Goal: Task Accomplishment & Management: Manage account settings

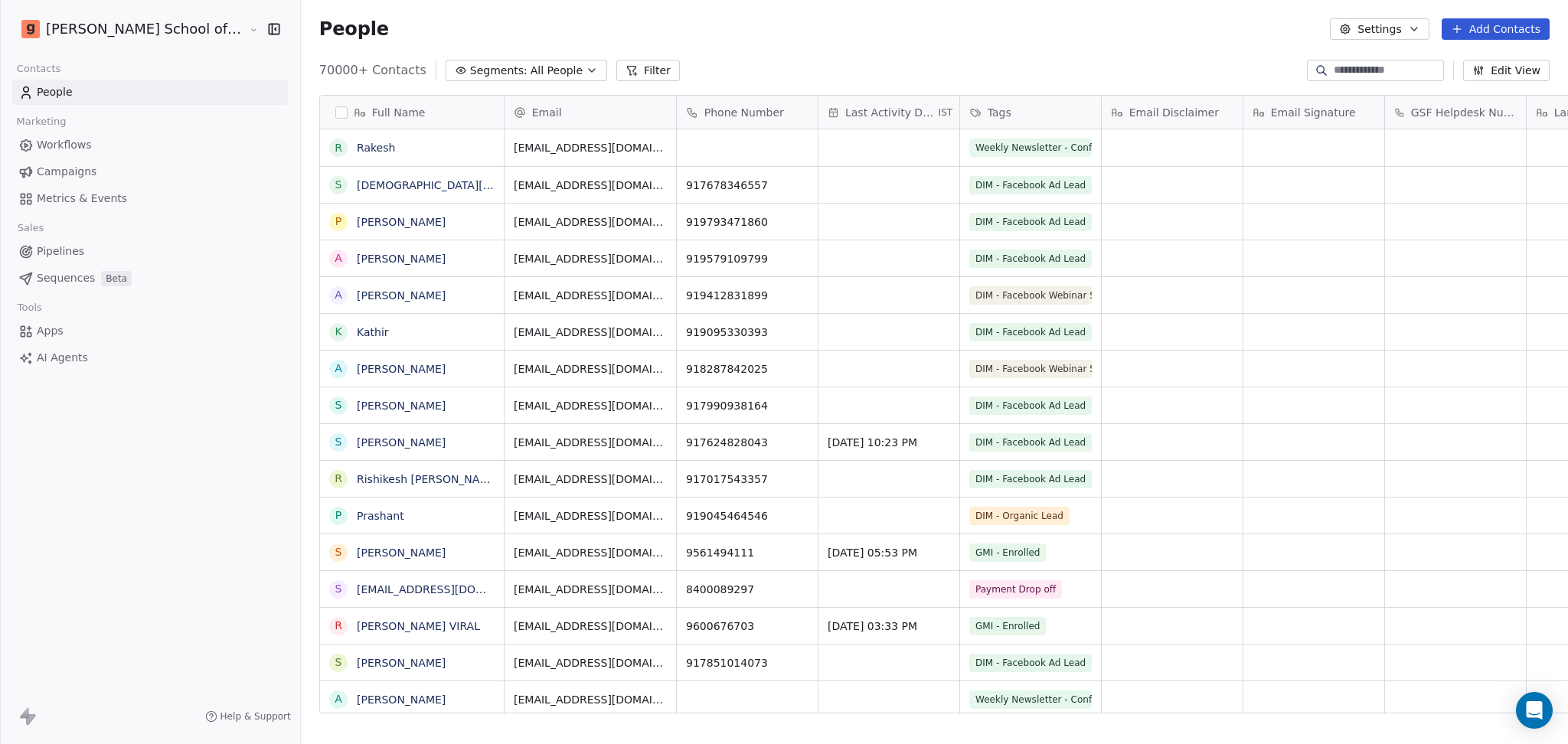
scroll to position [15, 16]
drag, startPoint x: 1046, startPoint y: 26, endPoint x: 1079, endPoint y: 38, distance: 35.1
click at [1045, 28] on div "People Settings Add Contacts" at bounding box center [935, 29] width 1230 height 21
click at [1306, 22] on button "Settings" at bounding box center [1379, 29] width 99 height 21
click at [1306, 106] on div "Contact Properties Tags Import Export" at bounding box center [1412, 99] width 149 height 110
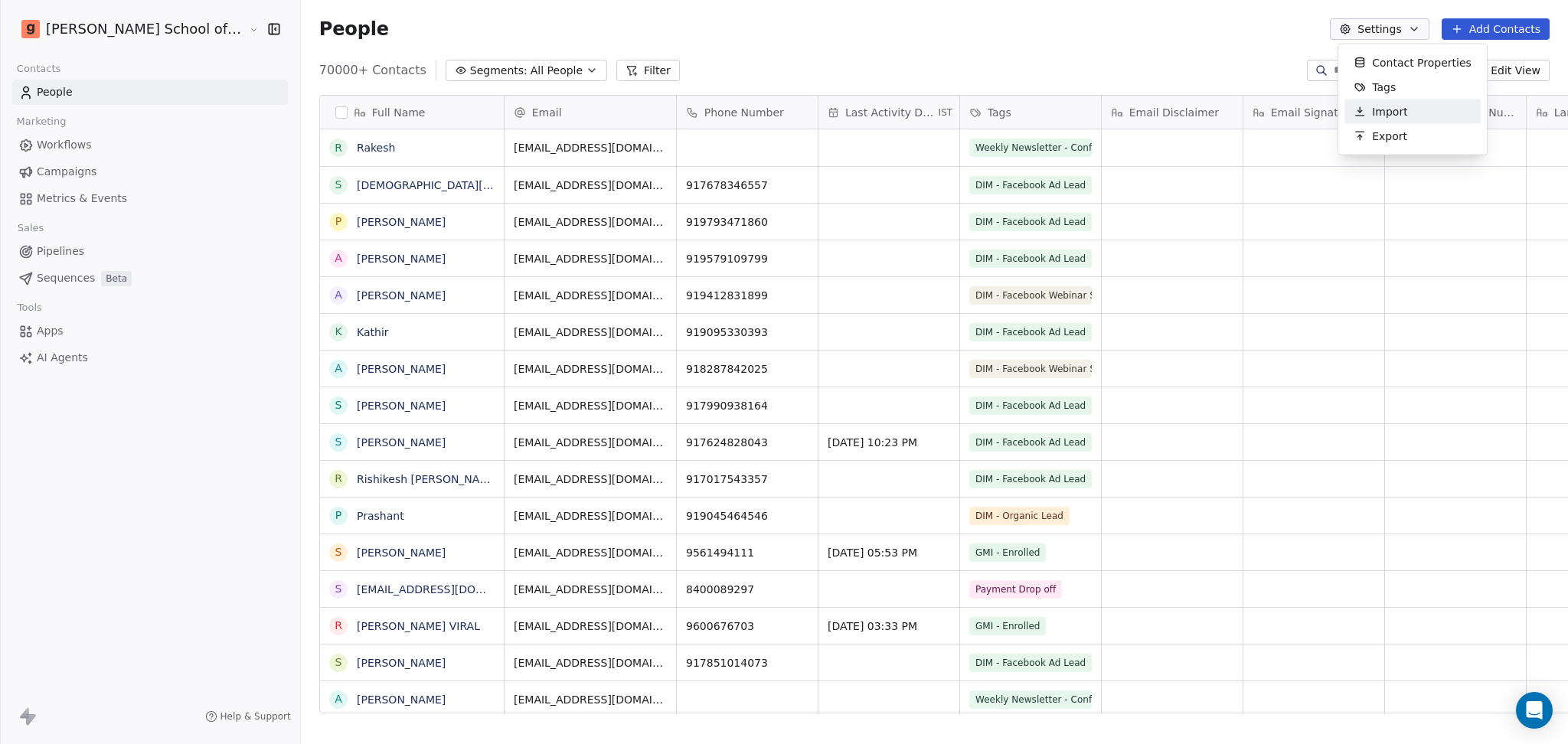
click at [1306, 106] on icon "Suggestions" at bounding box center [1359, 111] width 12 height 12
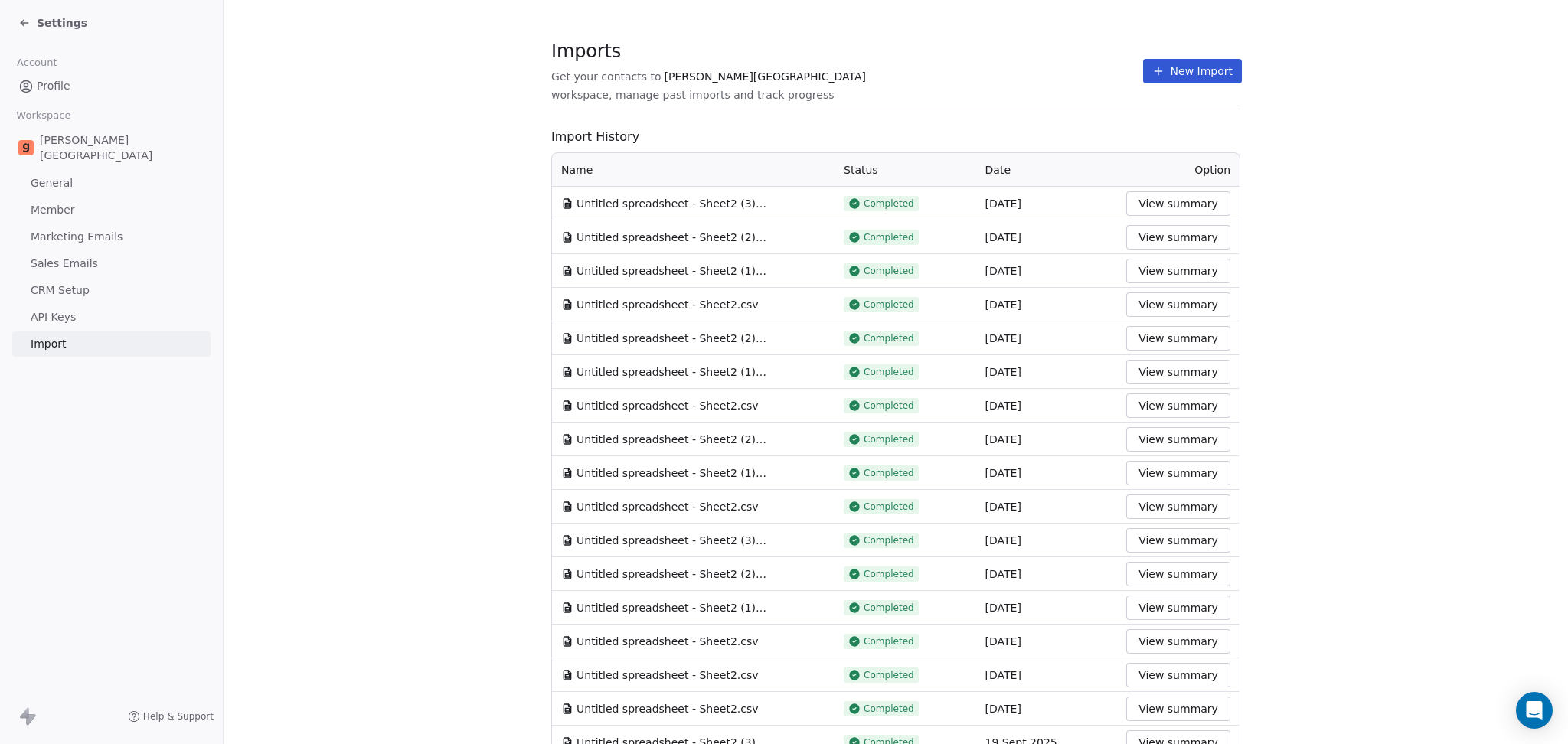
click at [1187, 81] on button "New Import" at bounding box center [1192, 71] width 99 height 25
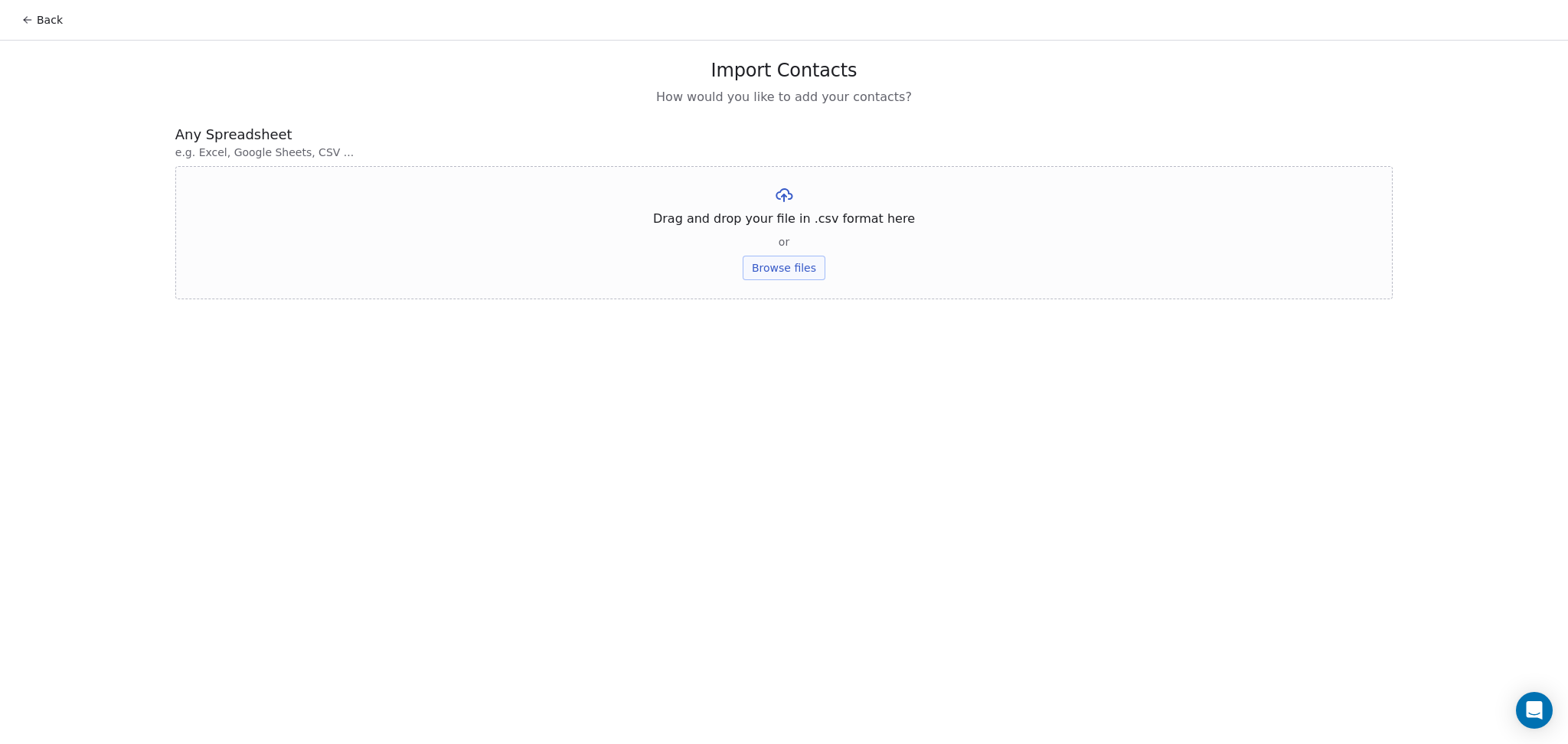
click at [790, 272] on button "Browse files" at bounding box center [784, 268] width 83 height 25
click at [798, 224] on button "Upload" at bounding box center [784, 225] width 56 height 25
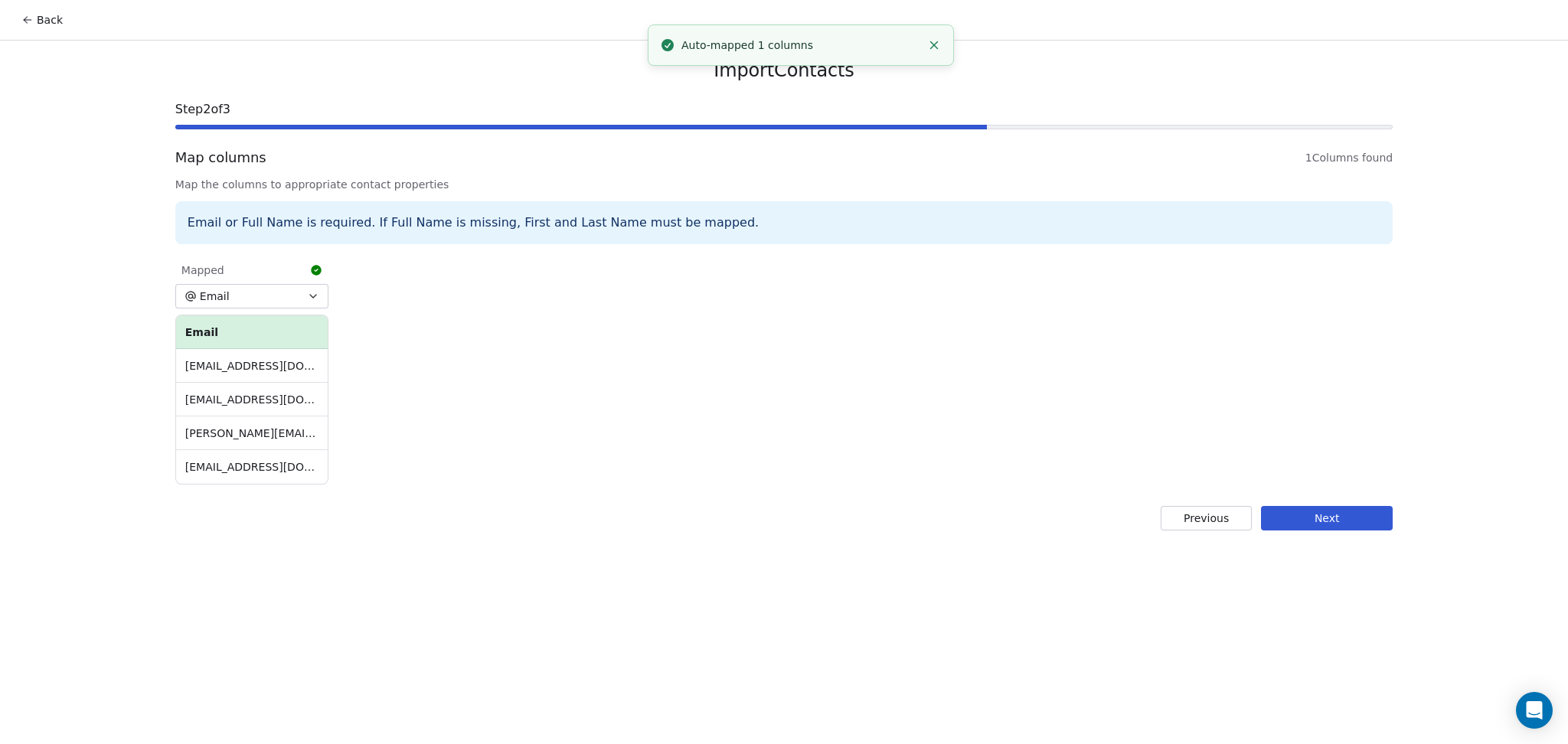
click at [1288, 504] on div "Import Contacts Step 2 of 3 Map columns 1 Columns found Map the columns to appr…" at bounding box center [784, 295] width 1254 height 509
click at [1306, 516] on button "Next" at bounding box center [1327, 518] width 132 height 25
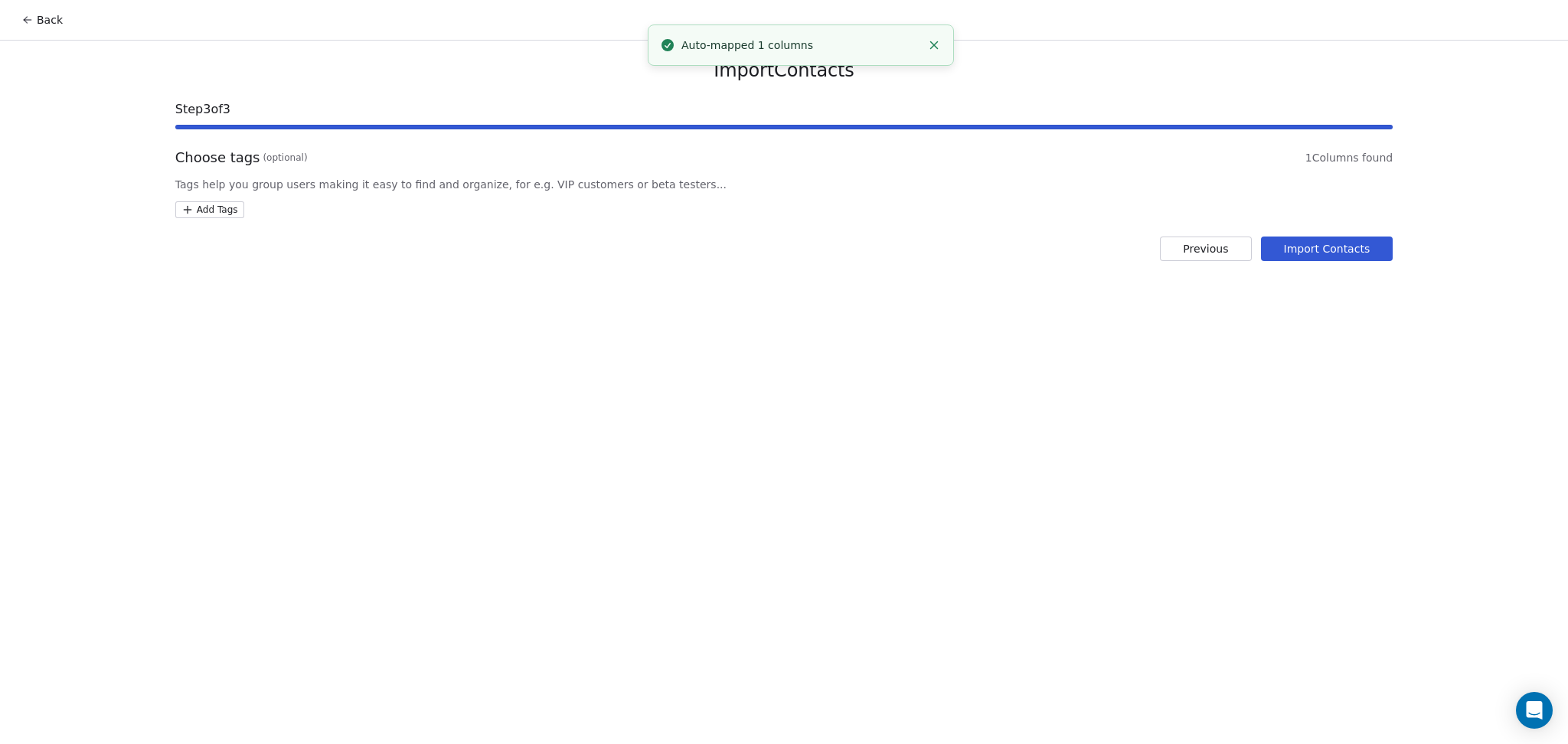
click at [234, 215] on html "Back Import Contacts Step 3 of 3 Choose tags (optional) 1 Columns found Tags he…" at bounding box center [784, 372] width 1568 height 744
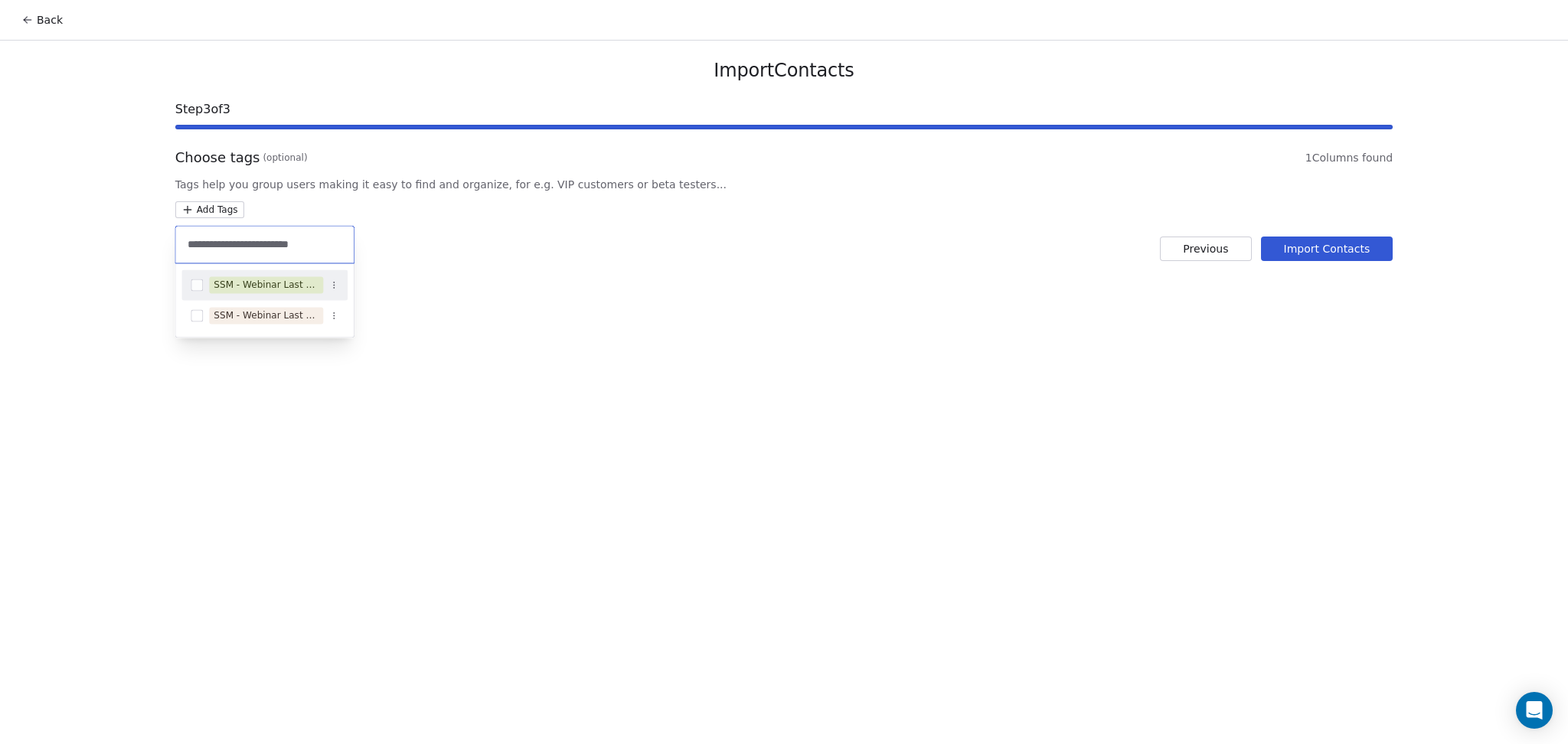
type input "**********"
click at [300, 285] on div "SSM - Webinar Last No Show" at bounding box center [266, 285] width 105 height 14
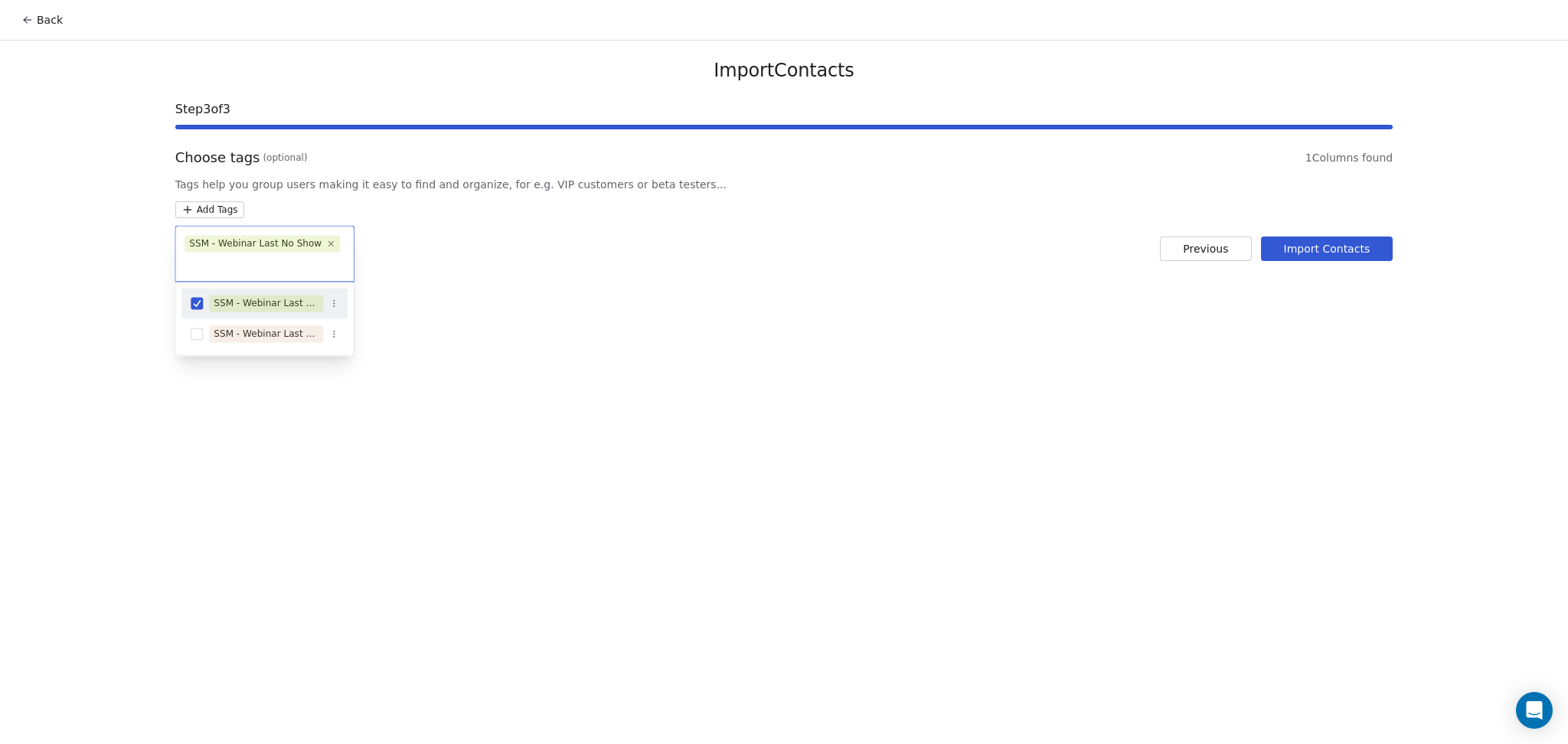
click at [738, 291] on html "Back Import Contacts Step 3 of 3 Choose tags (optional) 1 Columns found Tags he…" at bounding box center [784, 372] width 1568 height 744
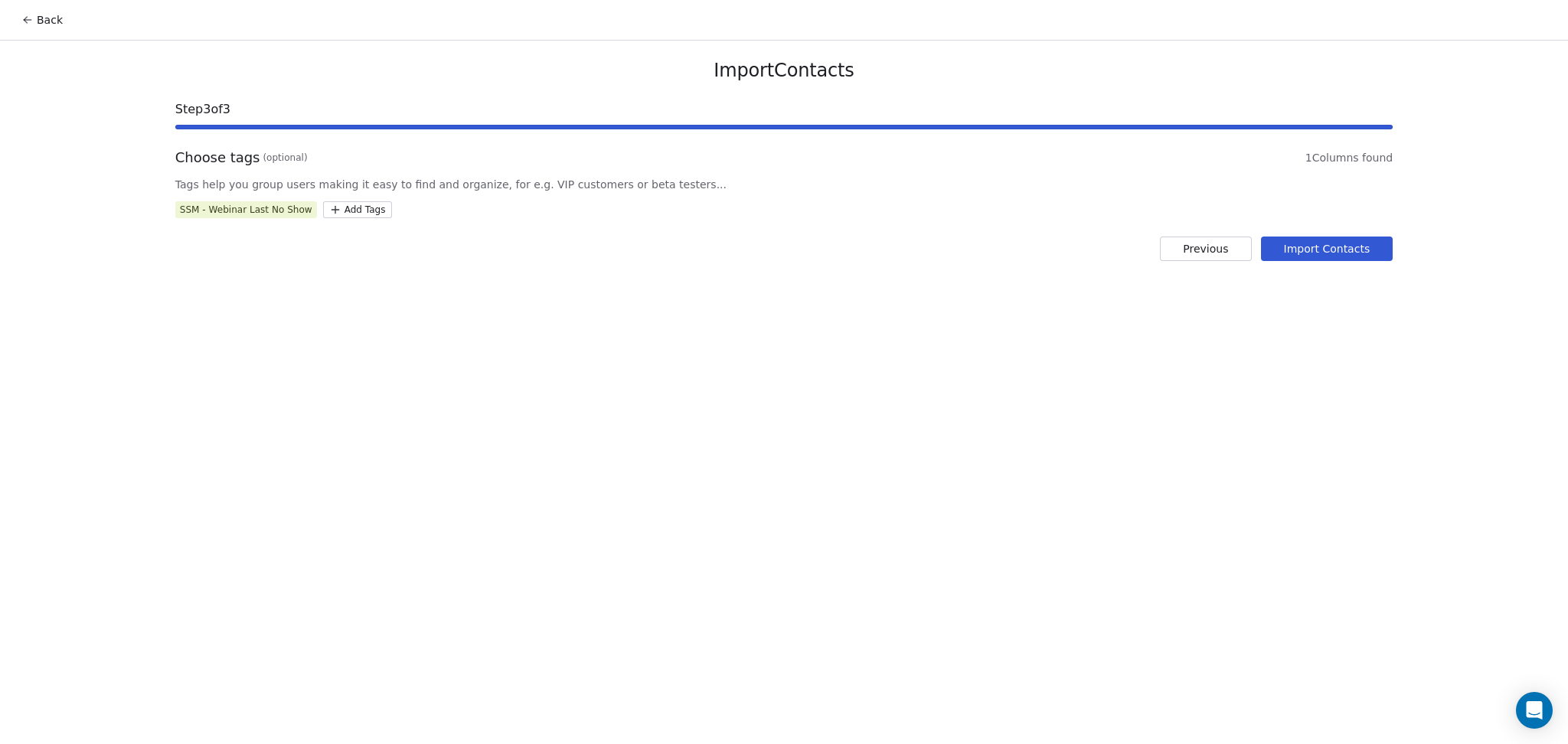
click at [1306, 238] on button "Import Contacts" at bounding box center [1327, 249] width 133 height 25
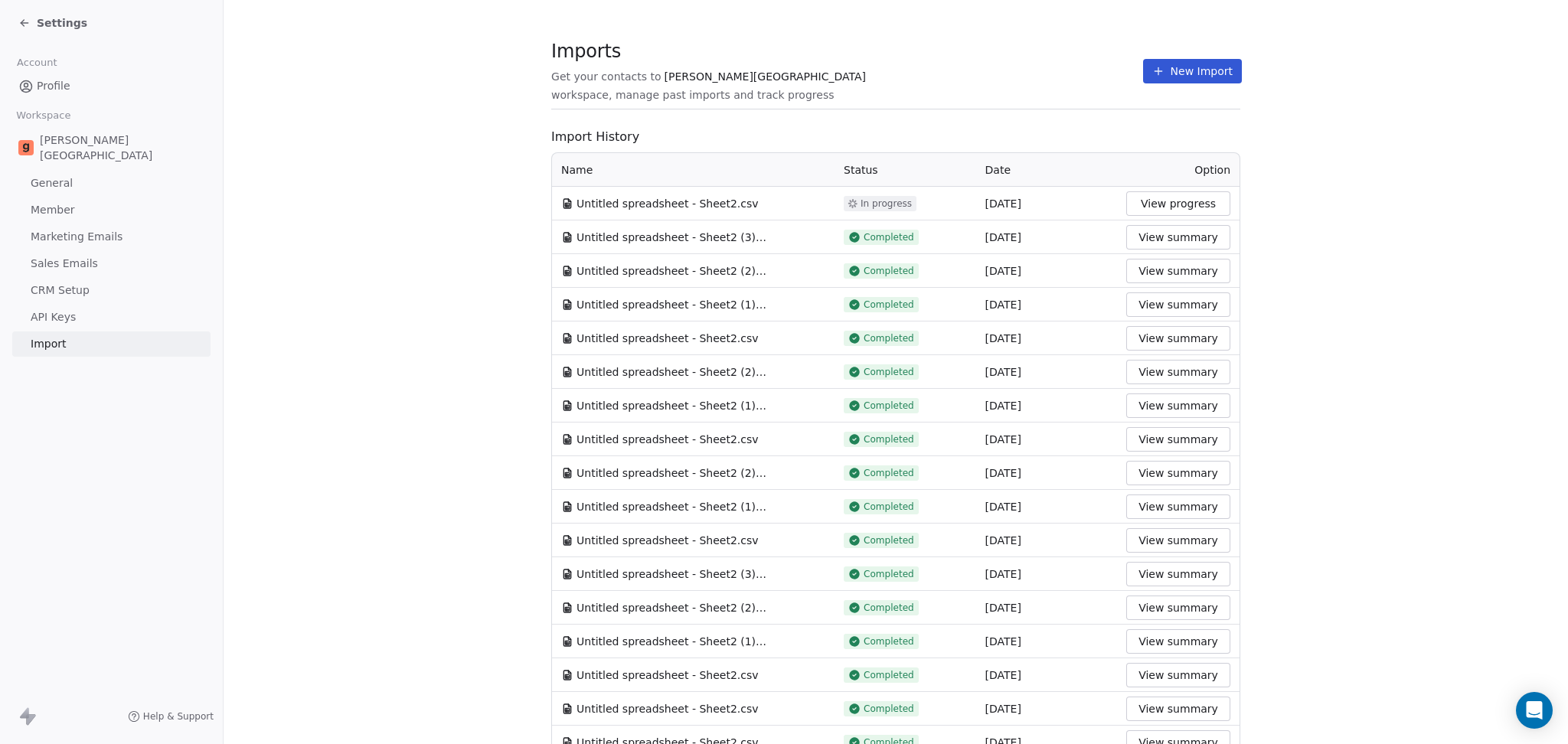
click at [1159, 63] on button "New Import" at bounding box center [1192, 71] width 99 height 25
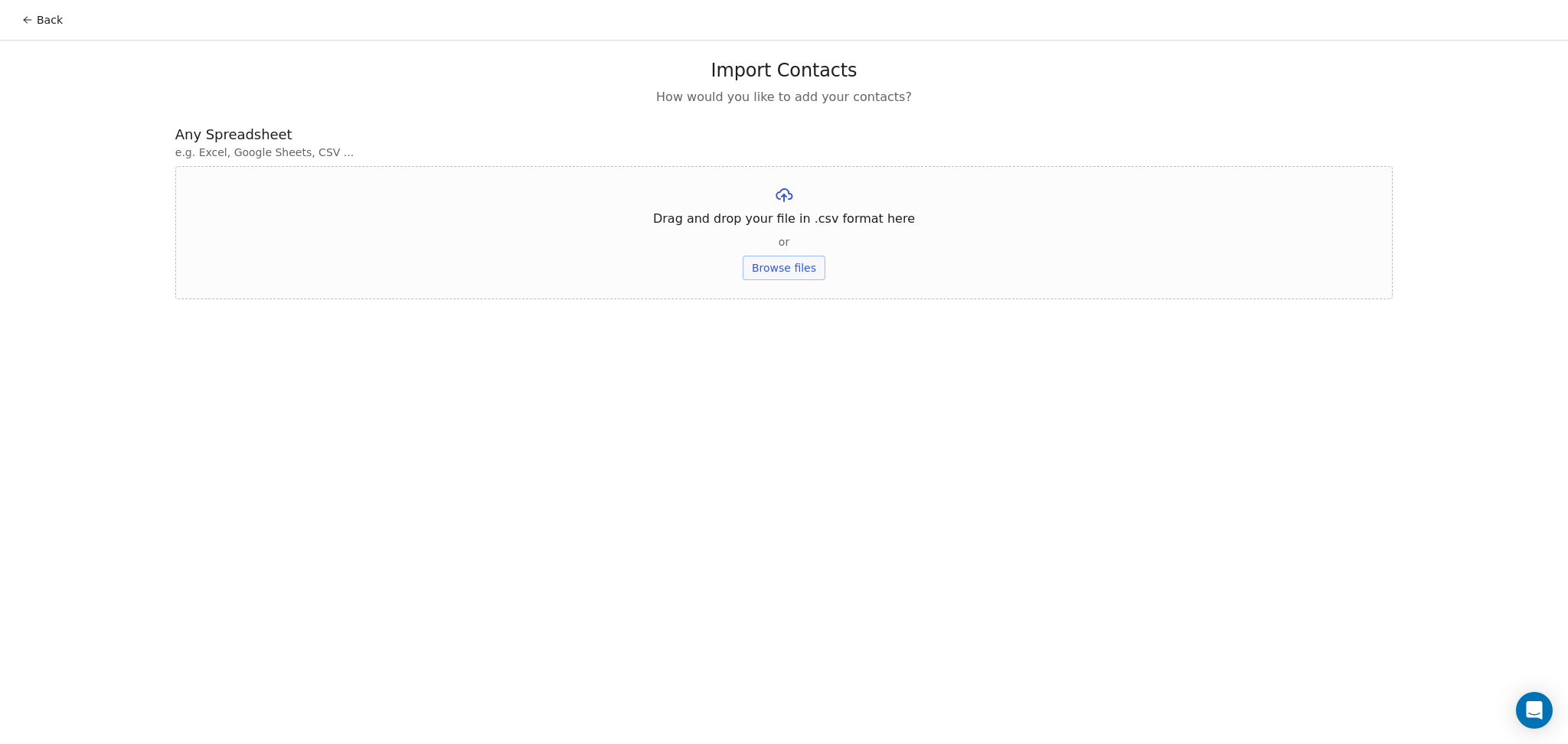
click at [800, 252] on div "Drag and drop your file in .csv format here or Browse files" at bounding box center [784, 233] width 1218 height 134
click at [802, 263] on button "Browse files" at bounding box center [784, 268] width 83 height 25
click at [792, 225] on button "Upload" at bounding box center [784, 225] width 56 height 25
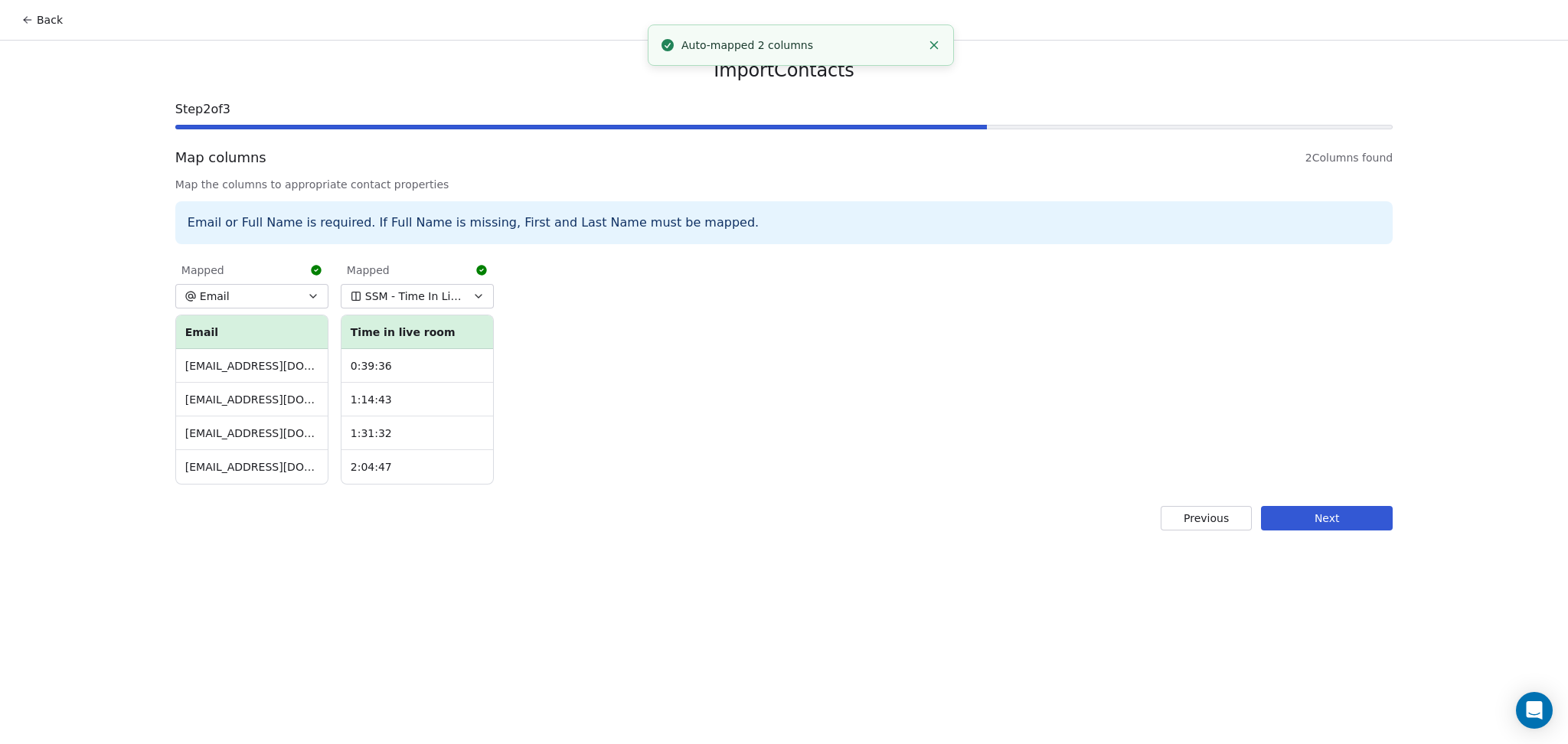
click at [1306, 528] on button "Next" at bounding box center [1327, 518] width 132 height 25
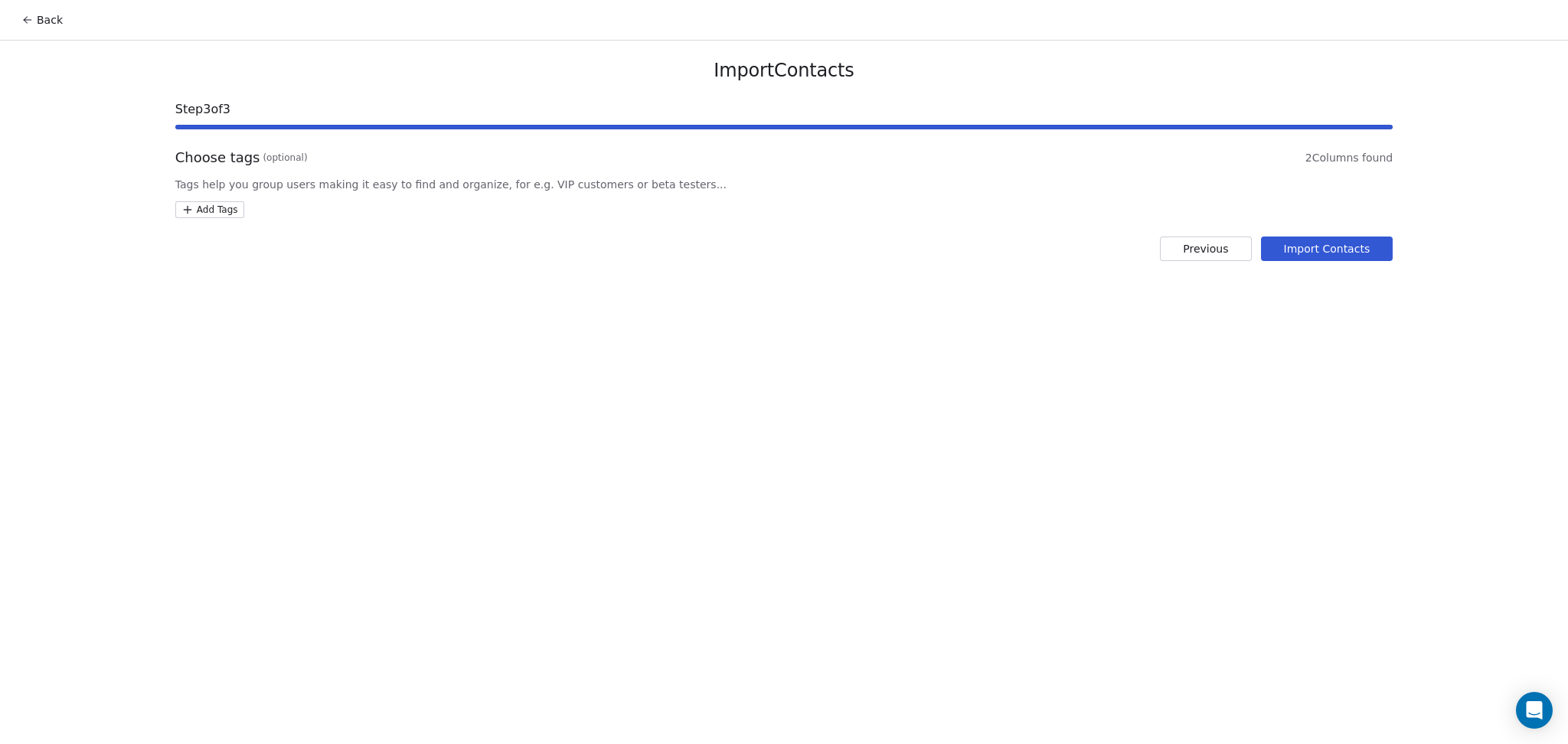
click at [234, 216] on html "Back Import Contacts Step 3 of 3 Choose tags (optional) 2 Columns found Tags he…" at bounding box center [784, 372] width 1568 height 744
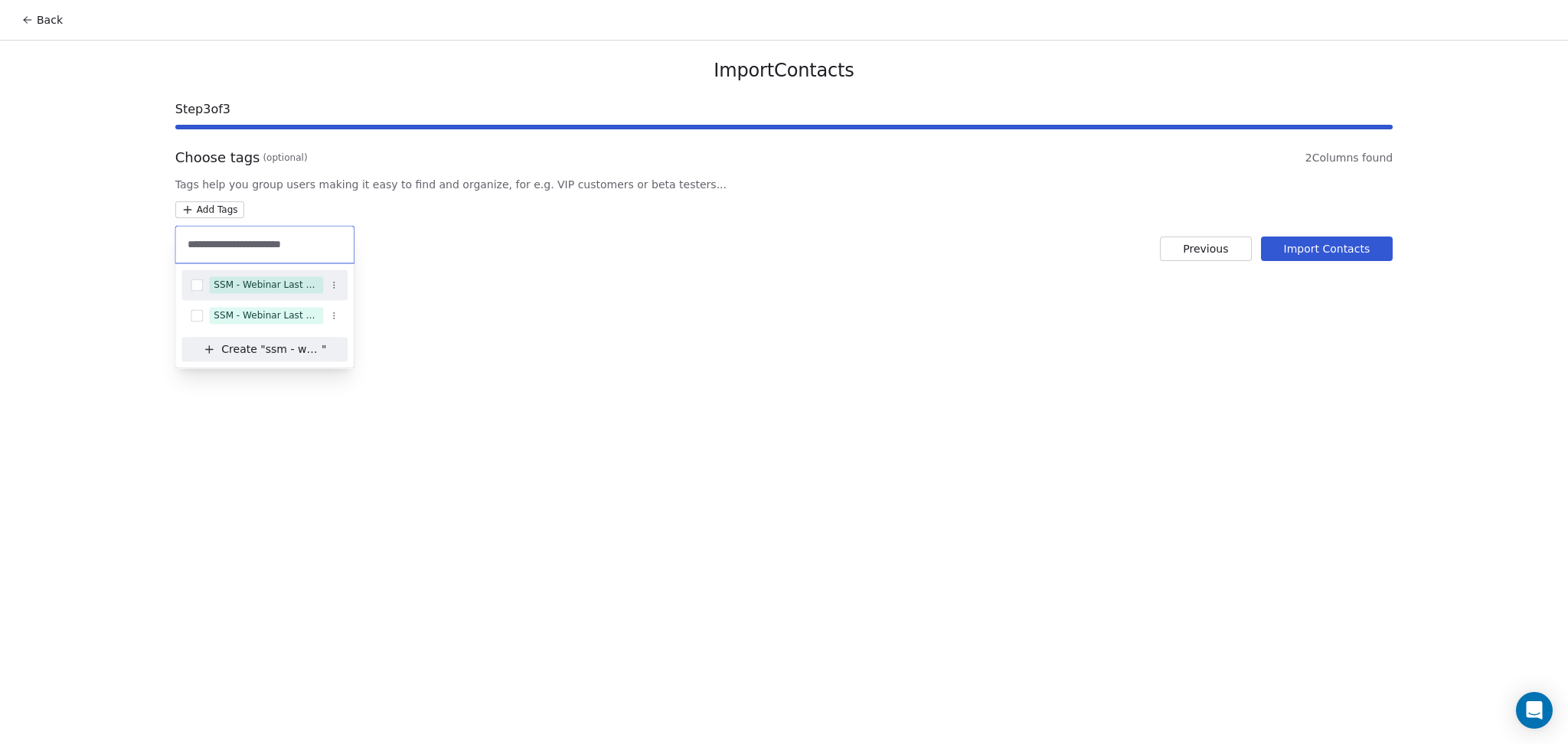
type input "**********"
click at [316, 282] on div "SSM - Webinar Last Attended" at bounding box center [266, 285] width 105 height 14
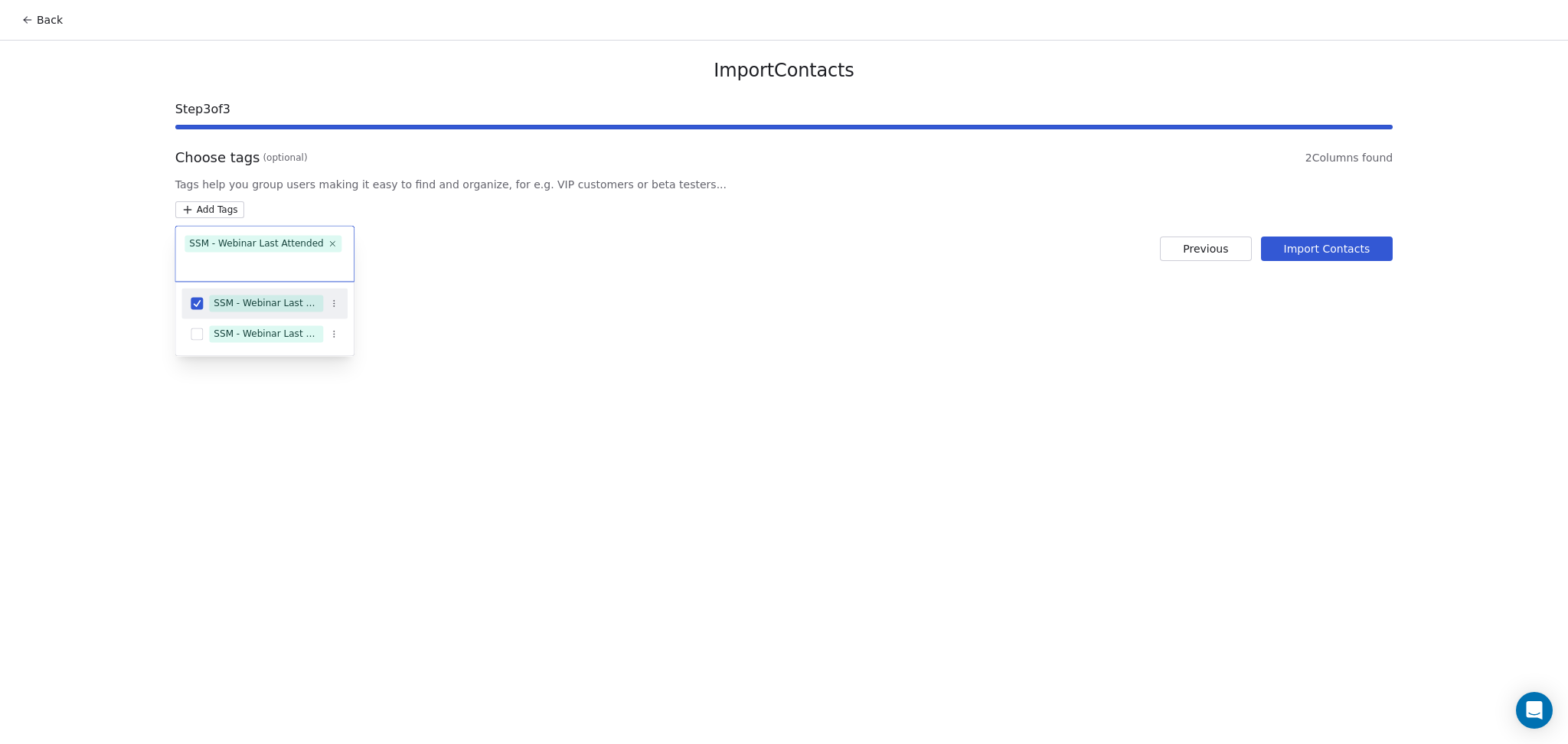
click at [652, 296] on html "Back Import Contacts Step 3 of 3 Choose tags (optional) 2 Columns found Tags he…" at bounding box center [784, 372] width 1568 height 744
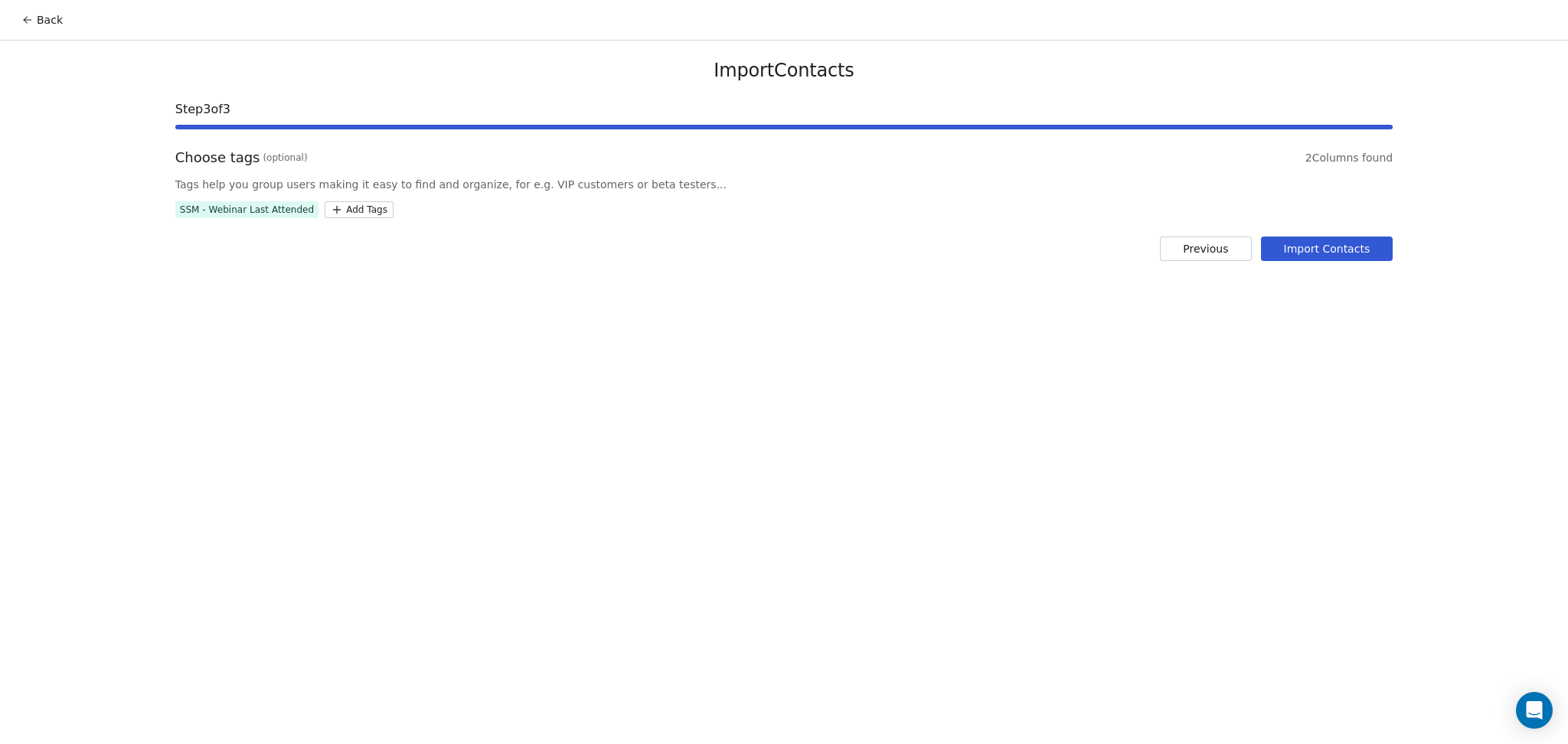
click at [1306, 240] on button "Import Contacts" at bounding box center [1327, 249] width 133 height 25
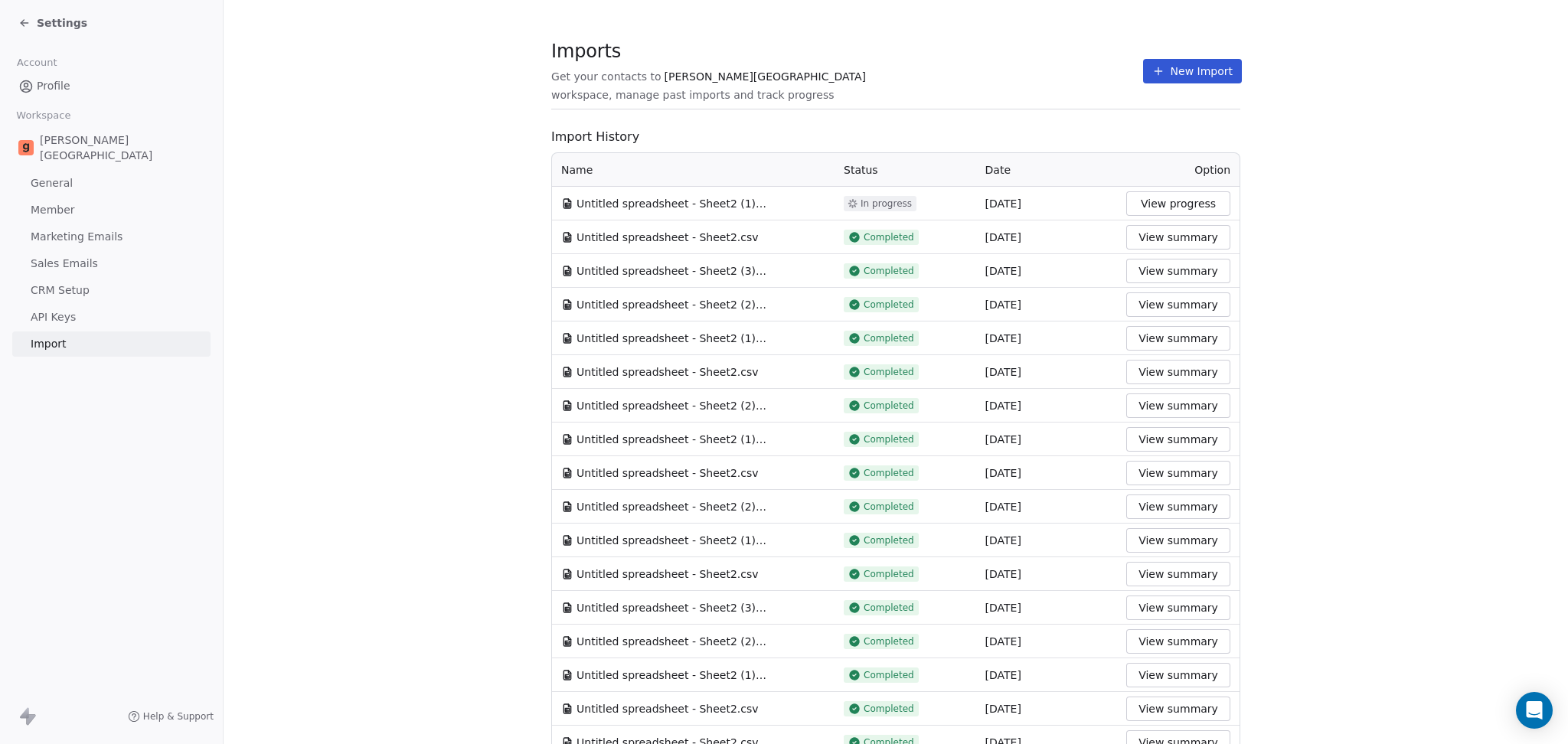
click at [1143, 59] on button "New Import" at bounding box center [1192, 71] width 99 height 25
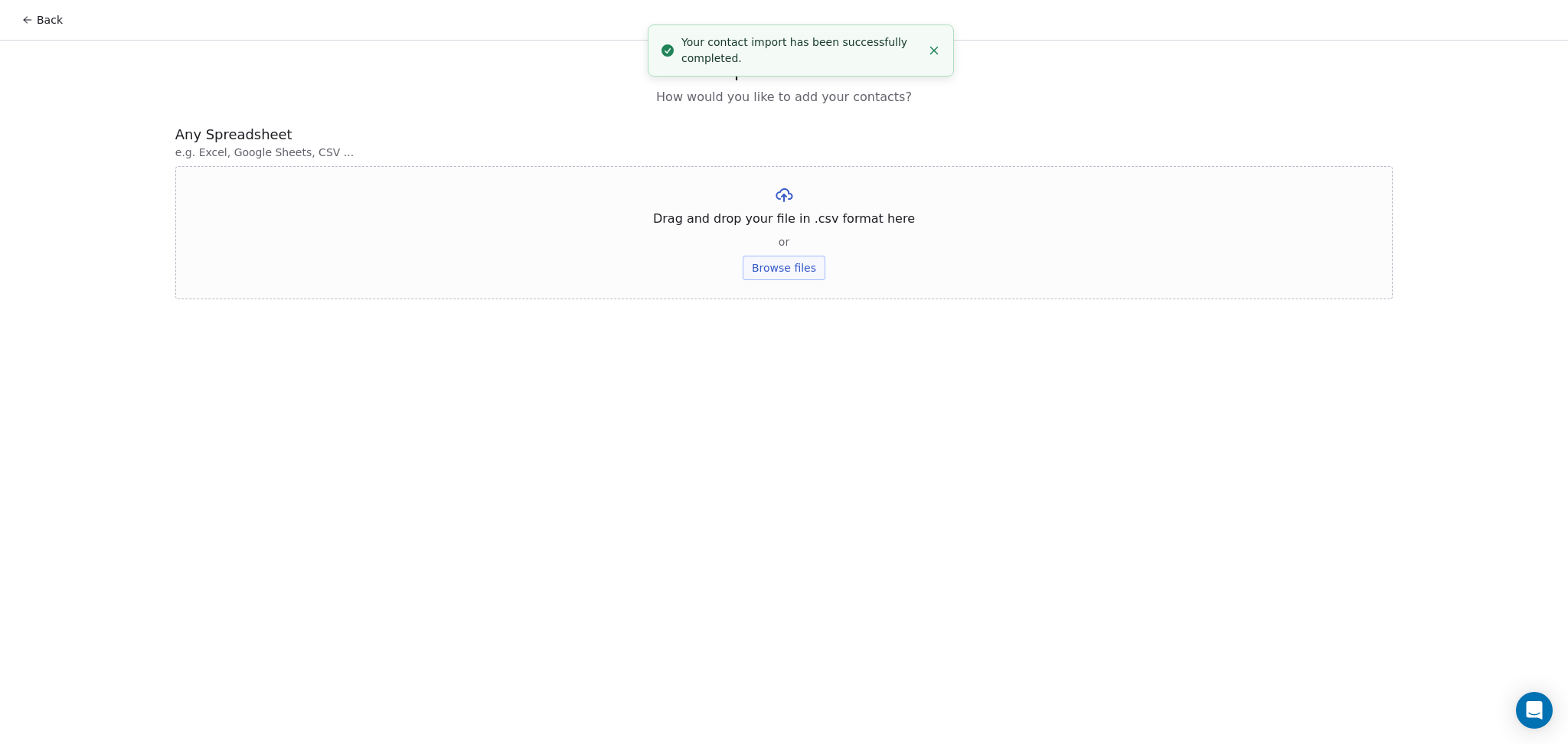
click at [802, 263] on button "Browse files" at bounding box center [784, 268] width 83 height 25
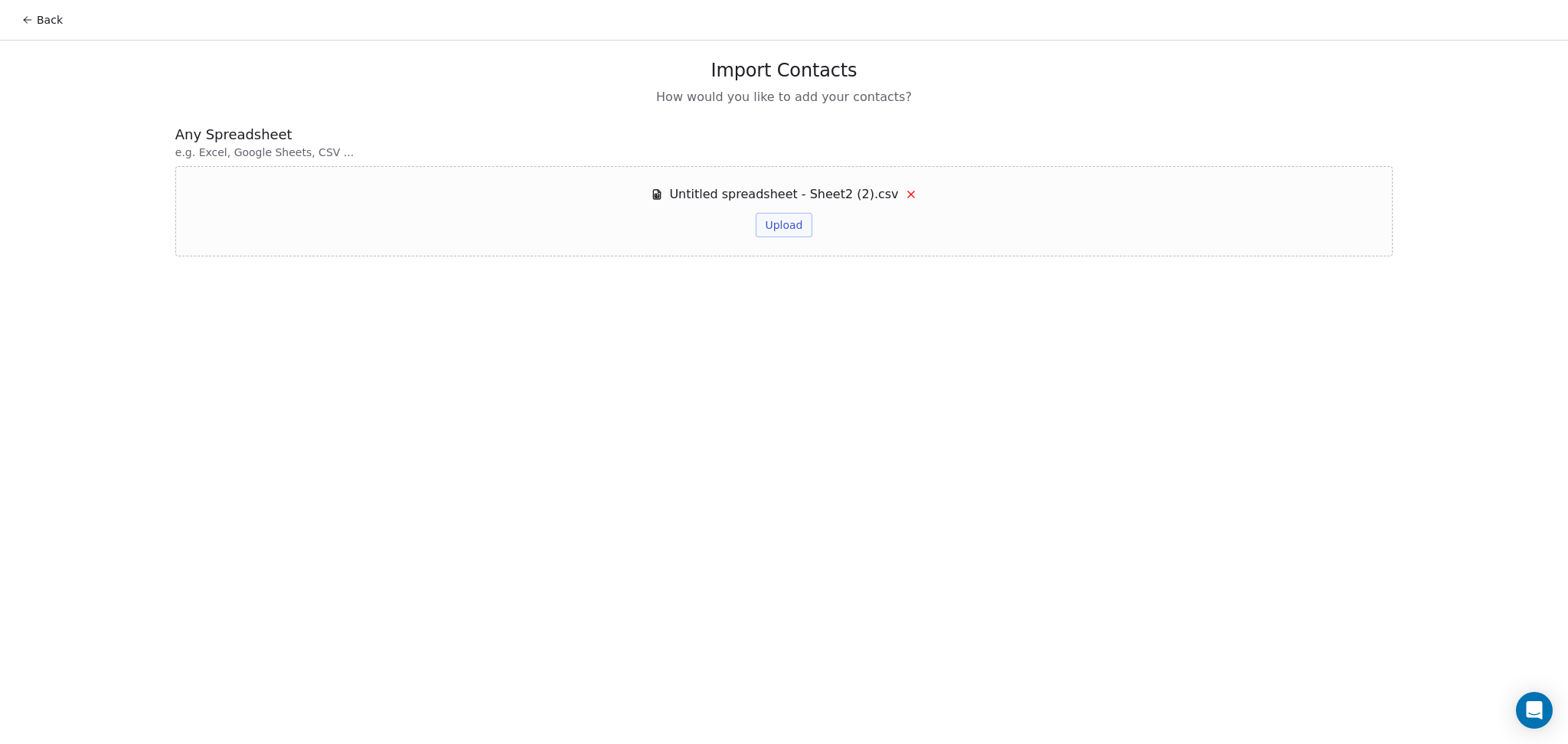
click at [783, 231] on button "Upload" at bounding box center [784, 225] width 56 height 25
click at [31, 16] on icon at bounding box center [27, 19] width 12 height 12
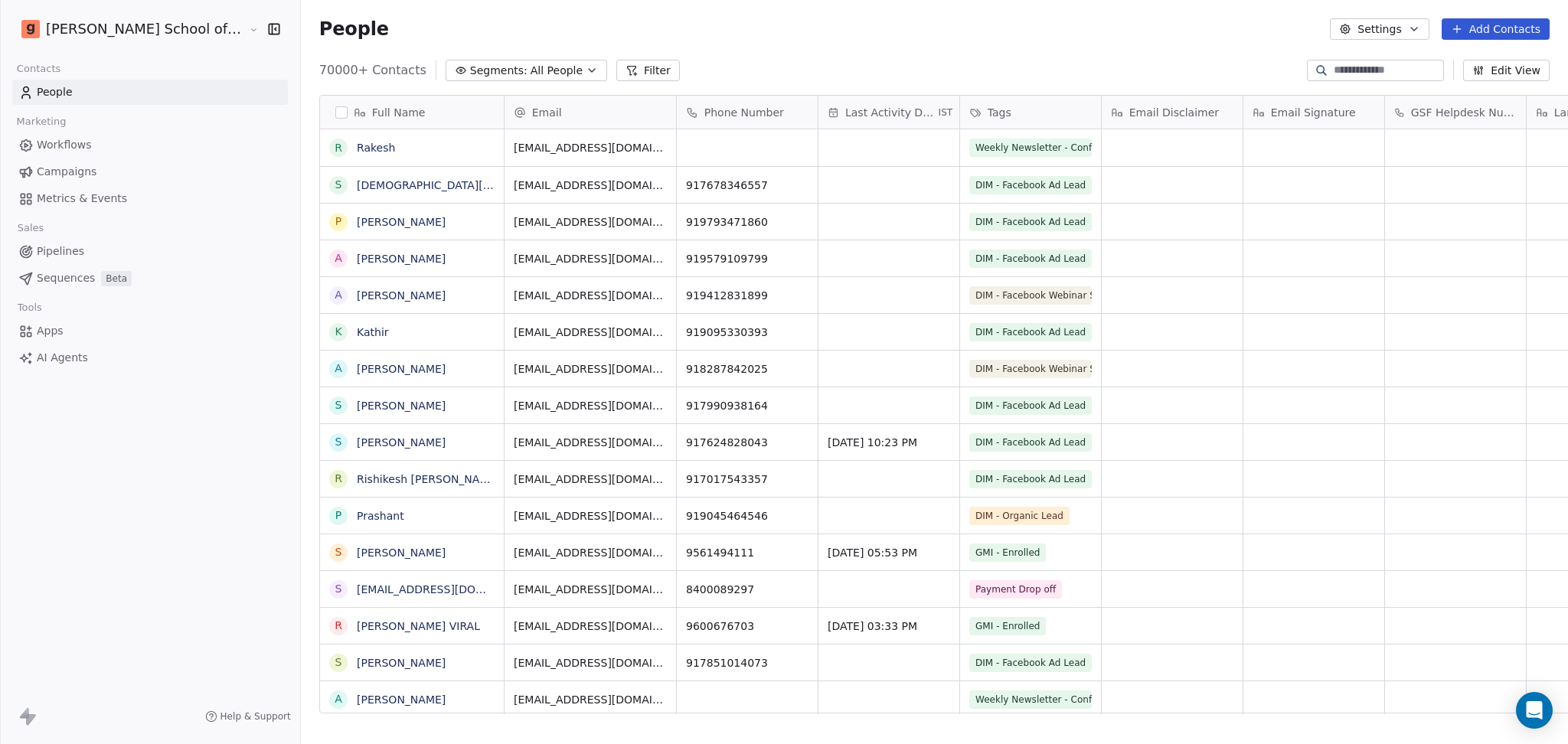
scroll to position [15, 16]
click at [1085, 26] on div "People Settings Add Contacts" at bounding box center [935, 29] width 1230 height 21
click at [1306, 29] on icon "button" at bounding box center [1414, 29] width 12 height 12
click at [1306, 94] on span "Tags" at bounding box center [1384, 87] width 24 height 16
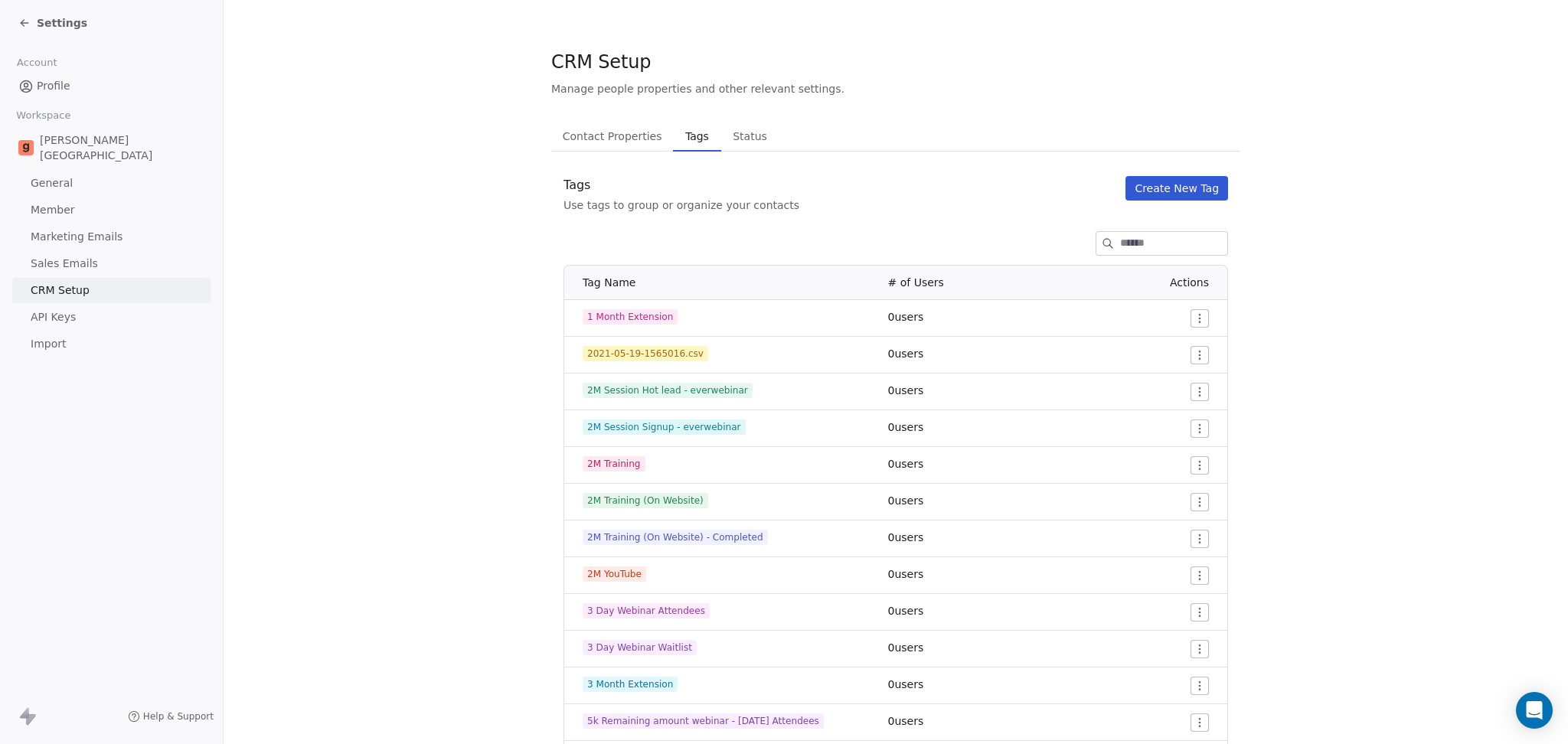
click at [37, 25] on span "Settings" at bounding box center [62, 22] width 51 height 15
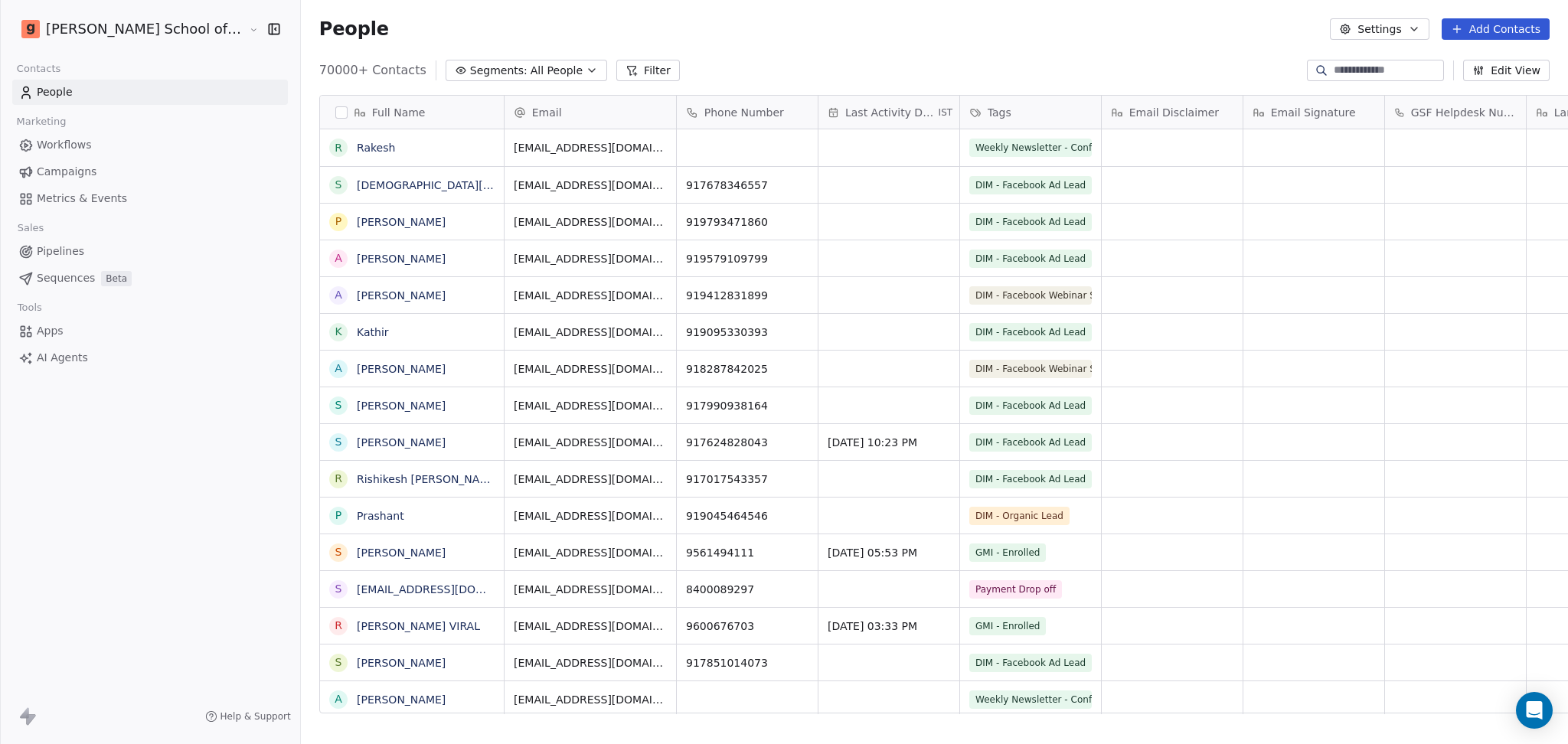
scroll to position [639, 1311]
click at [1306, 19] on button "Settings" at bounding box center [1379, 29] width 99 height 21
click at [1306, 106] on icon "Suggestions" at bounding box center [1359, 111] width 12 height 12
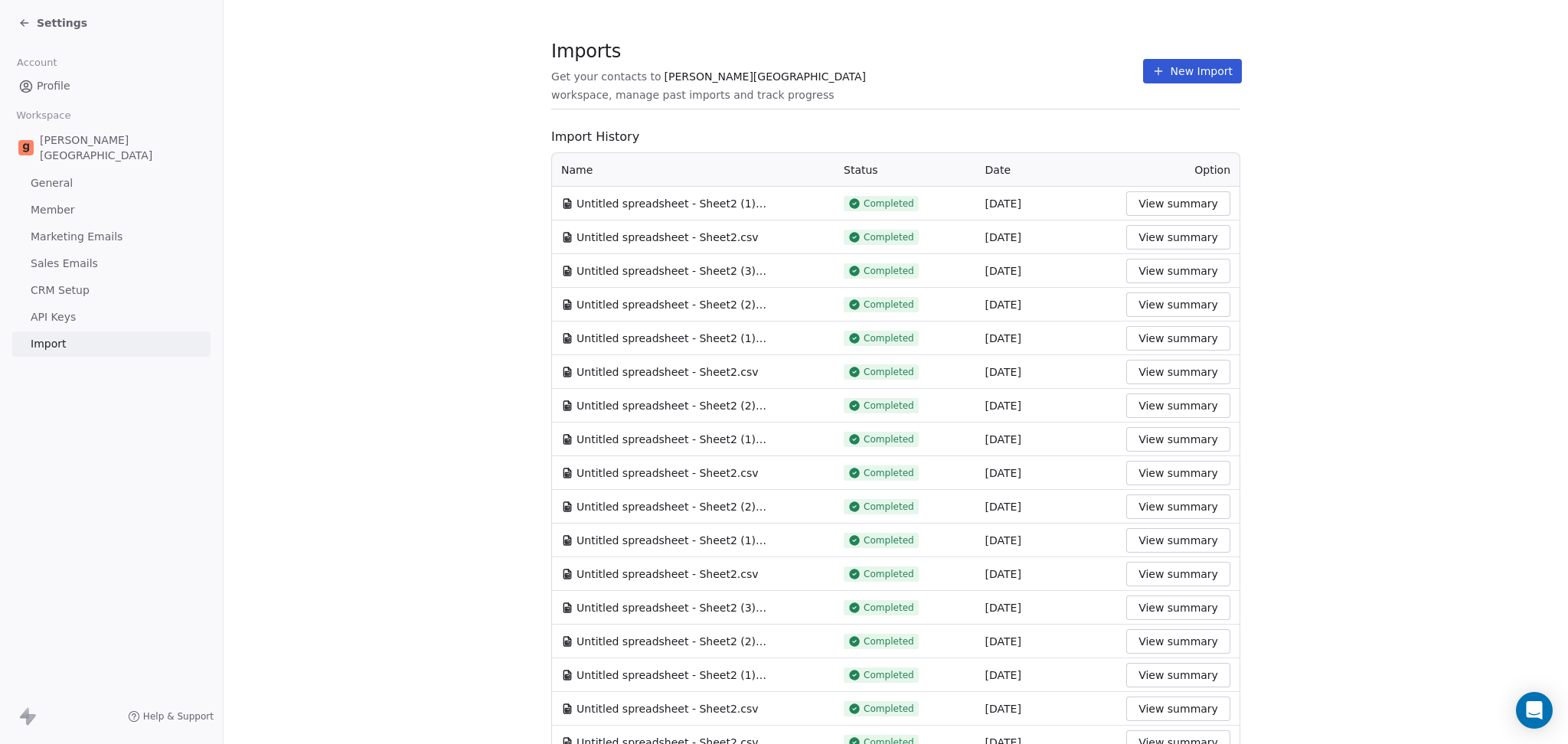
click at [1189, 85] on section "Imports Get your contacts to [PERSON_NAME] School workspace, manage past import…" at bounding box center [896, 79] width 689 height 60
click at [1172, 76] on button "New Import" at bounding box center [1192, 71] width 99 height 25
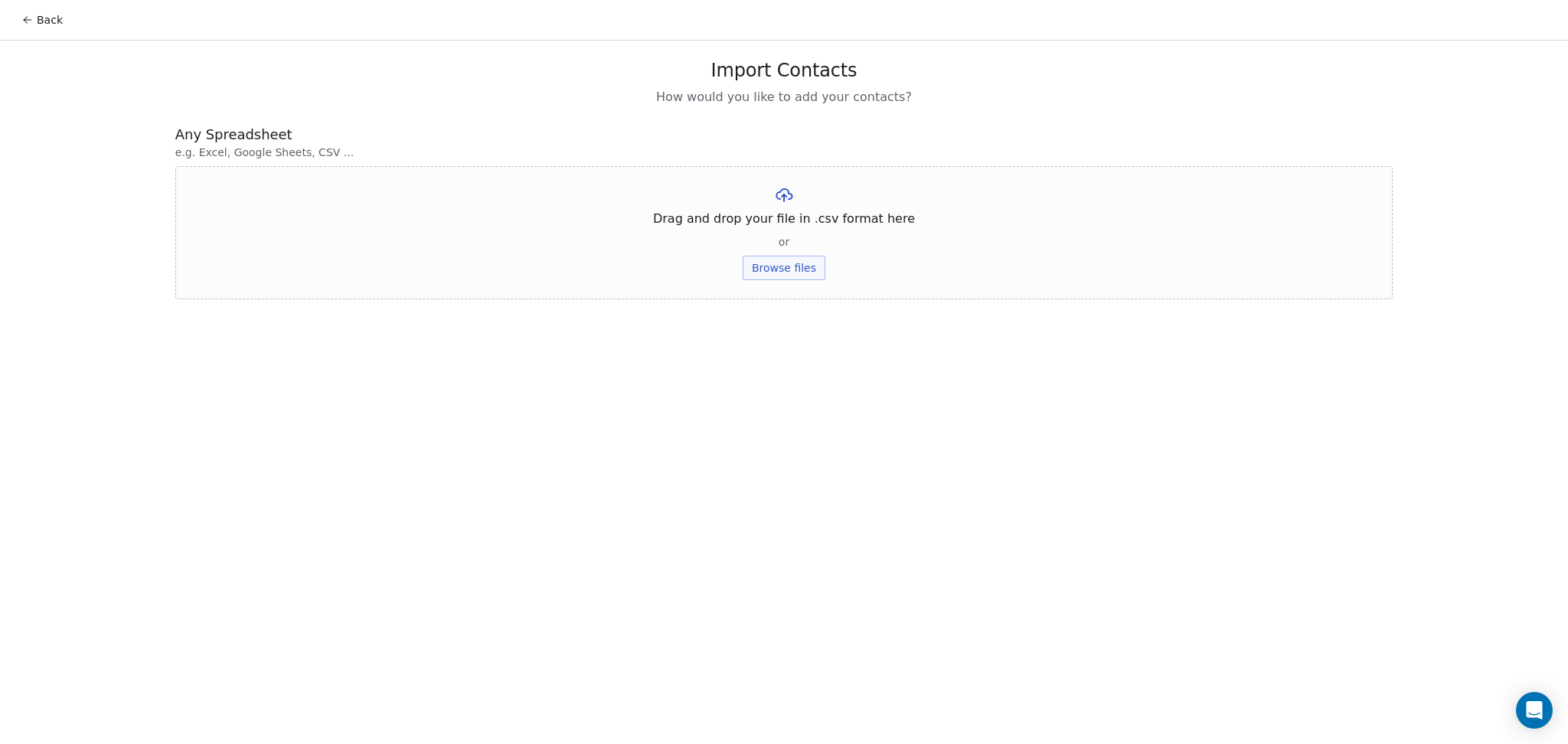
click at [795, 257] on button "Browse files" at bounding box center [784, 268] width 83 height 25
click at [779, 223] on button "Upload" at bounding box center [784, 225] width 56 height 25
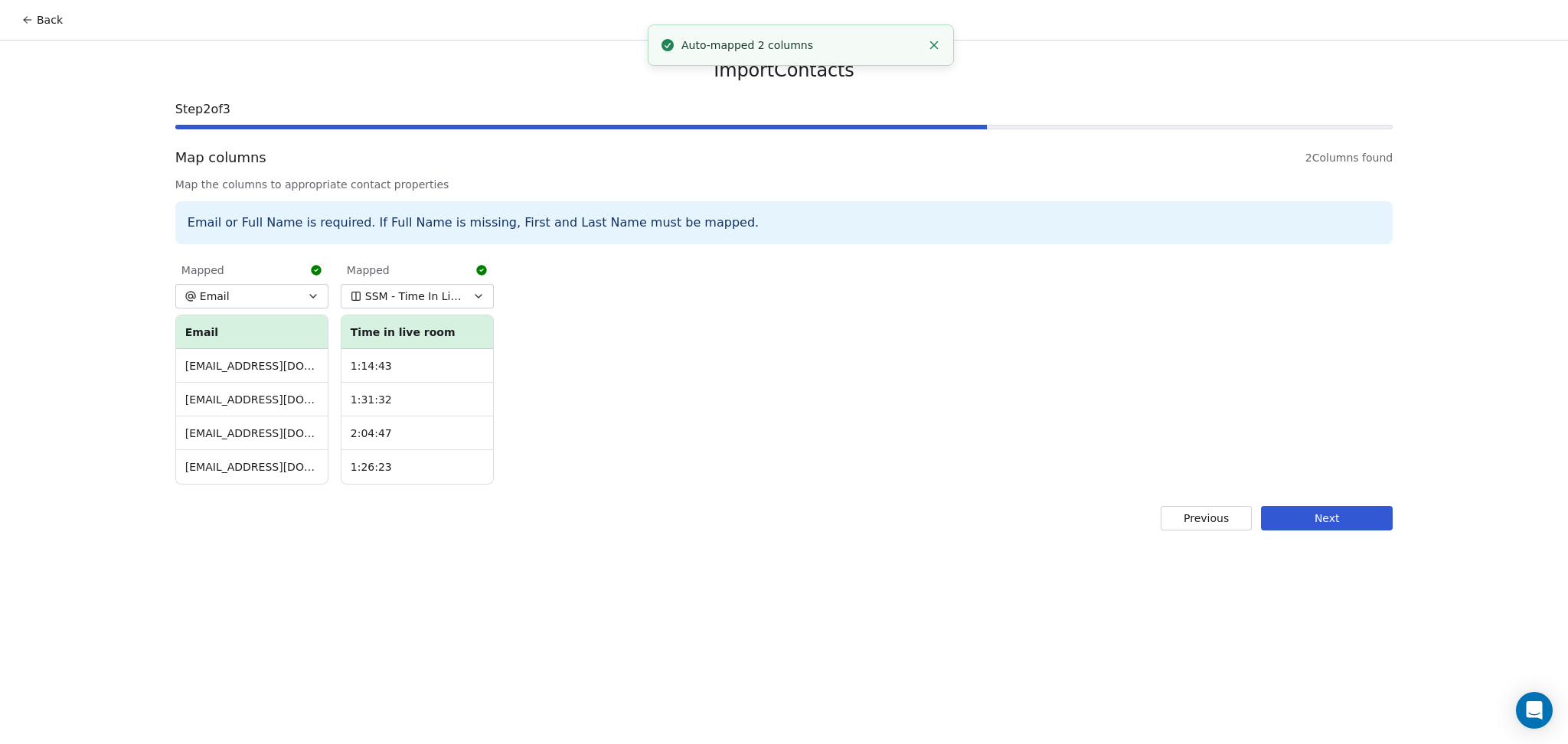
click at [1300, 531] on div "Import Contacts Step 2 of 3 Map columns 2 Columns found Map the columns to appr…" at bounding box center [784, 295] width 1254 height 509
click at [1287, 509] on button "Next" at bounding box center [1327, 518] width 132 height 25
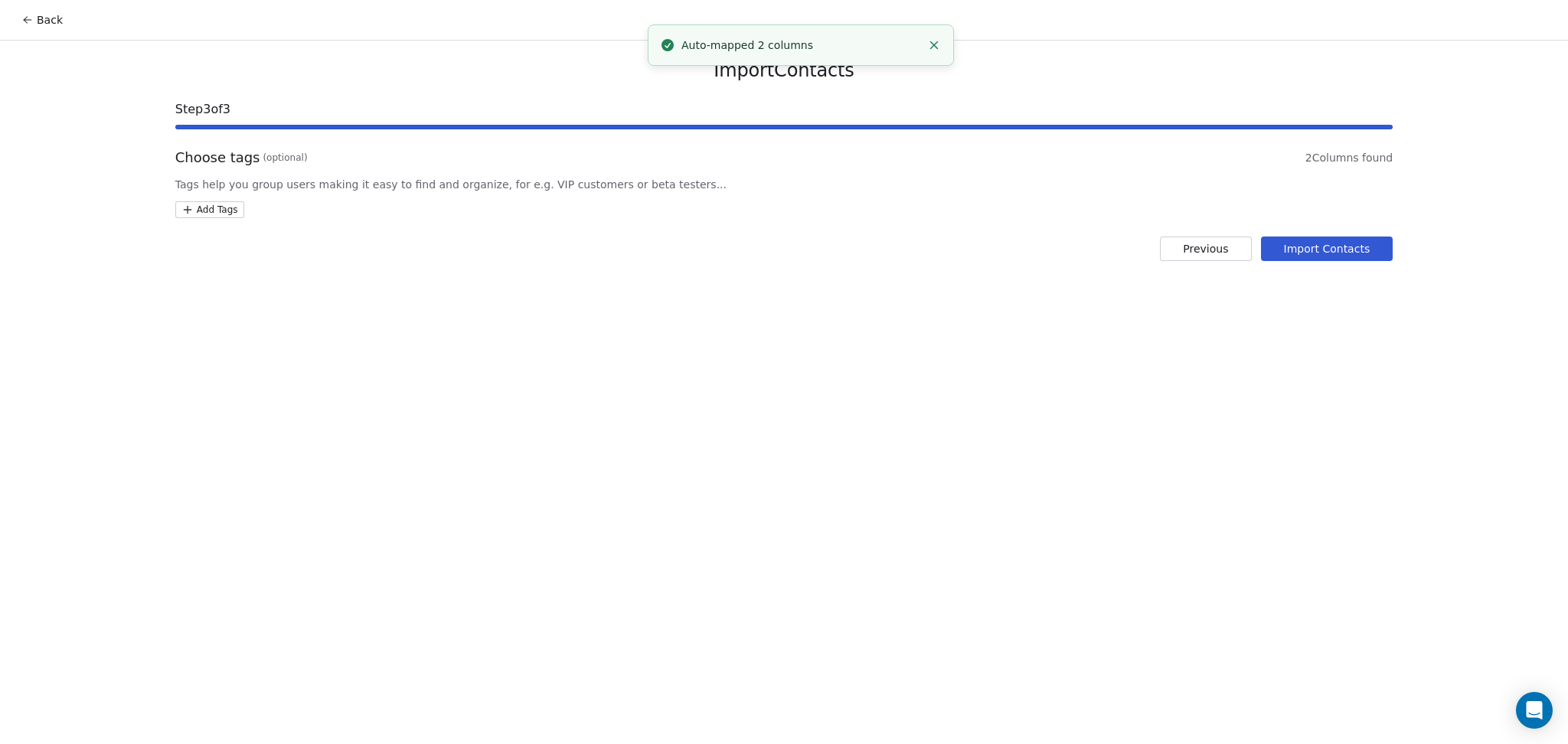
click at [225, 219] on div "Import Contacts Step 3 of 3 Choose tags (optional) 2 Columns found Tags help yo…" at bounding box center [784, 160] width 1254 height 239
click at [215, 211] on html "Back Import Contacts Step 3 of 3 Choose tags (optional) 2 Columns found Tags he…" at bounding box center [784, 372] width 1568 height 744
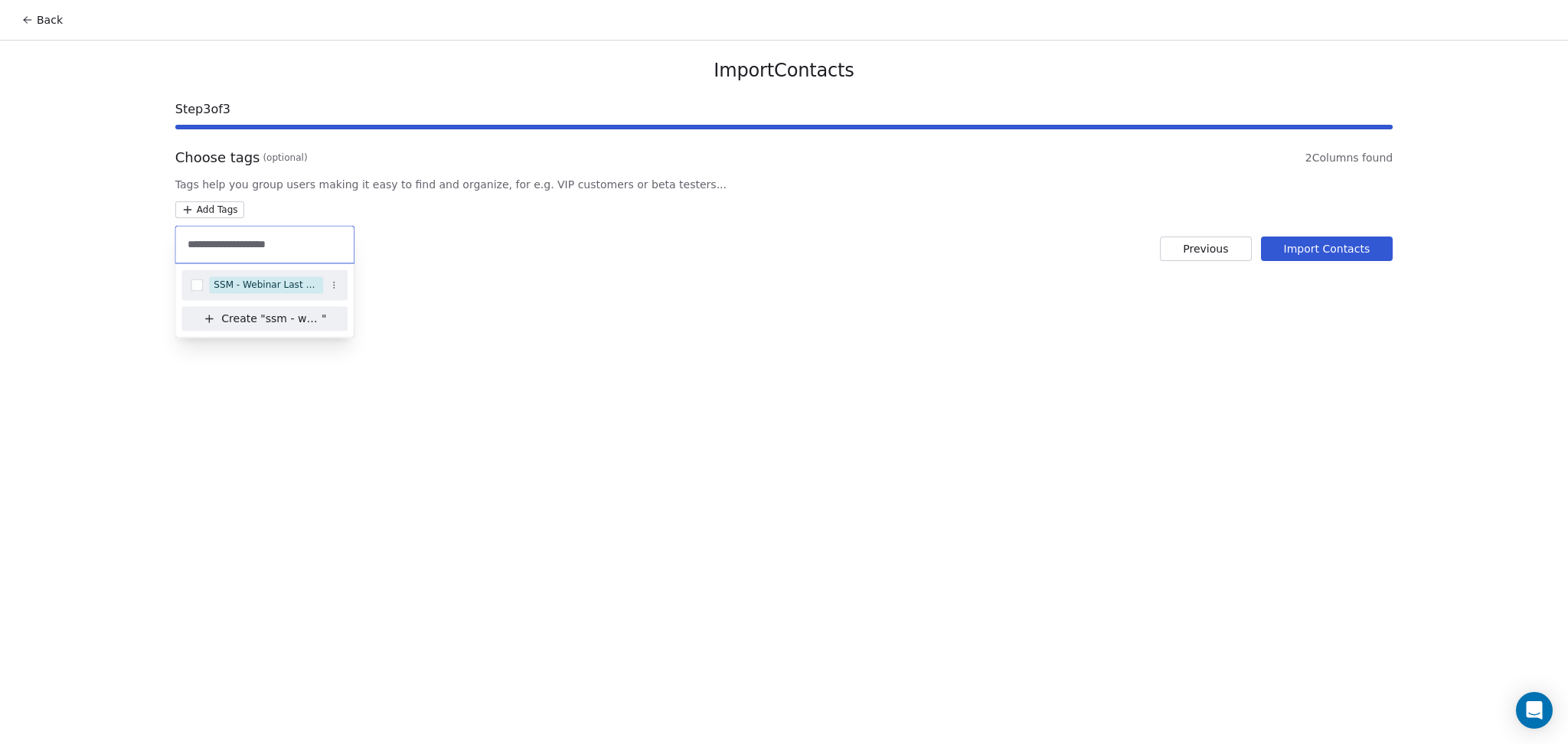
type input "**********"
click at [288, 274] on div "SSM - Webinar Last Hot Lead" at bounding box center [264, 285] width 166 height 25
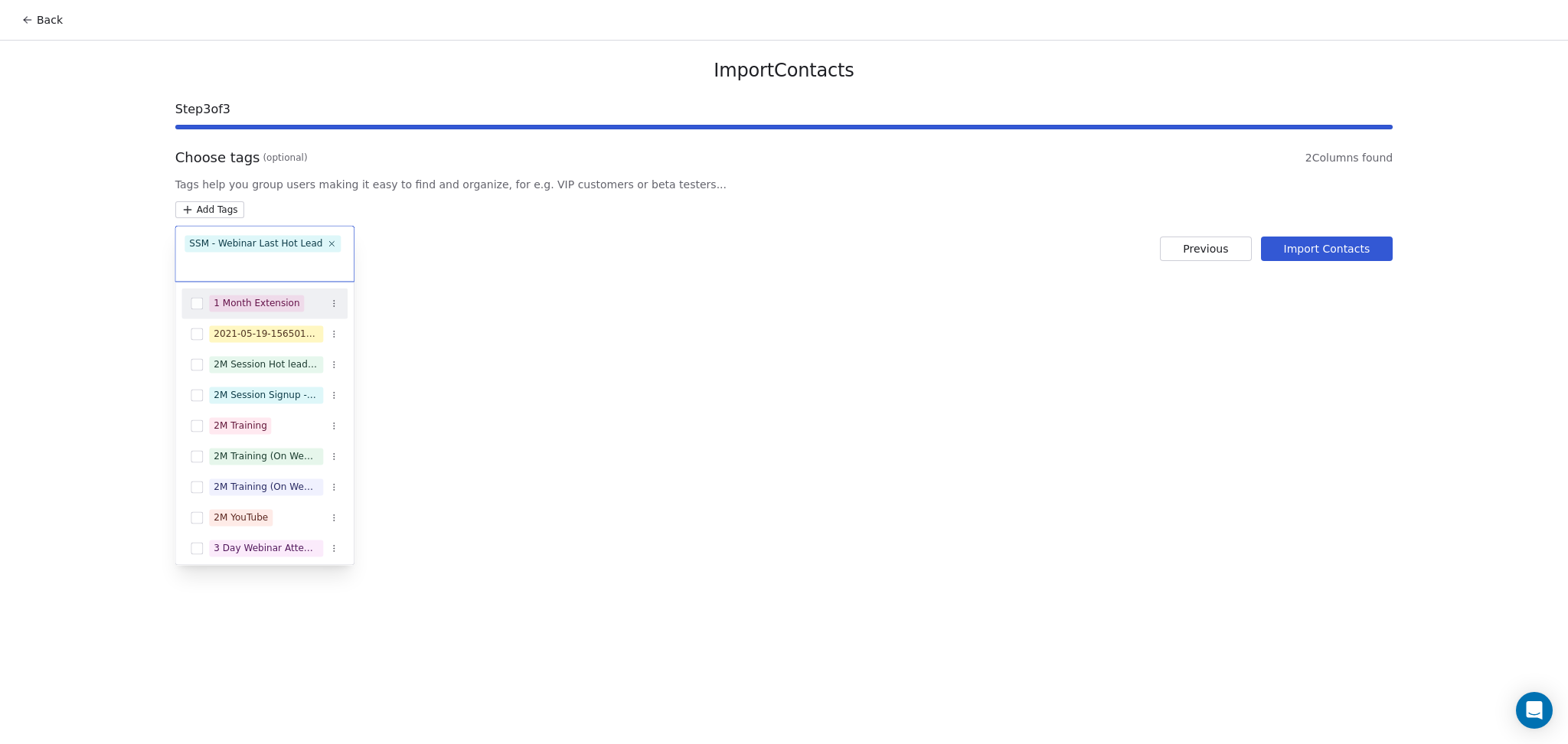
click at [1306, 239] on html "Back Import Contacts Step 3 of 3 Choose tags (optional) 2 Columns found Tags he…" at bounding box center [784, 372] width 1568 height 744
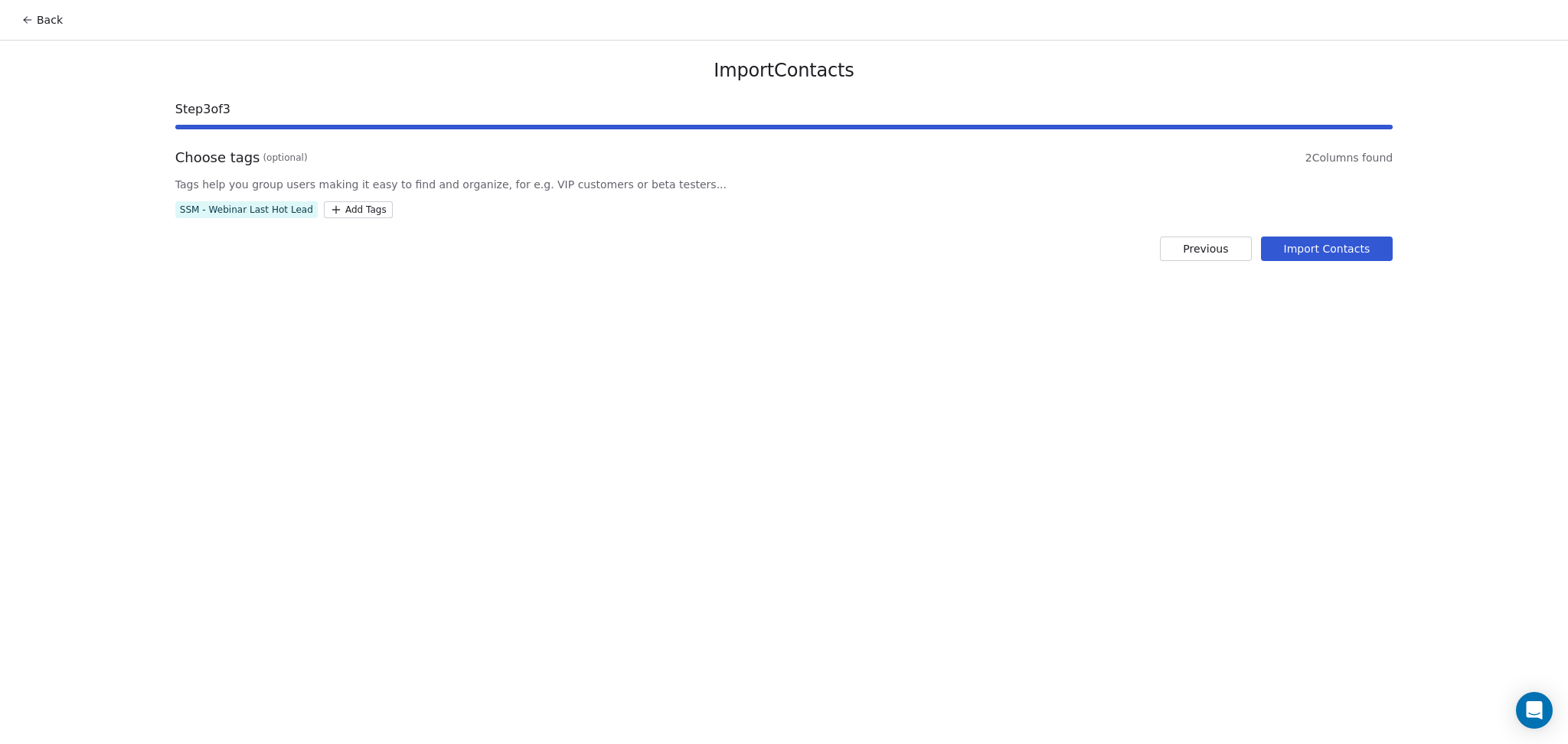
click at [1306, 245] on button "Import Contacts" at bounding box center [1327, 249] width 133 height 25
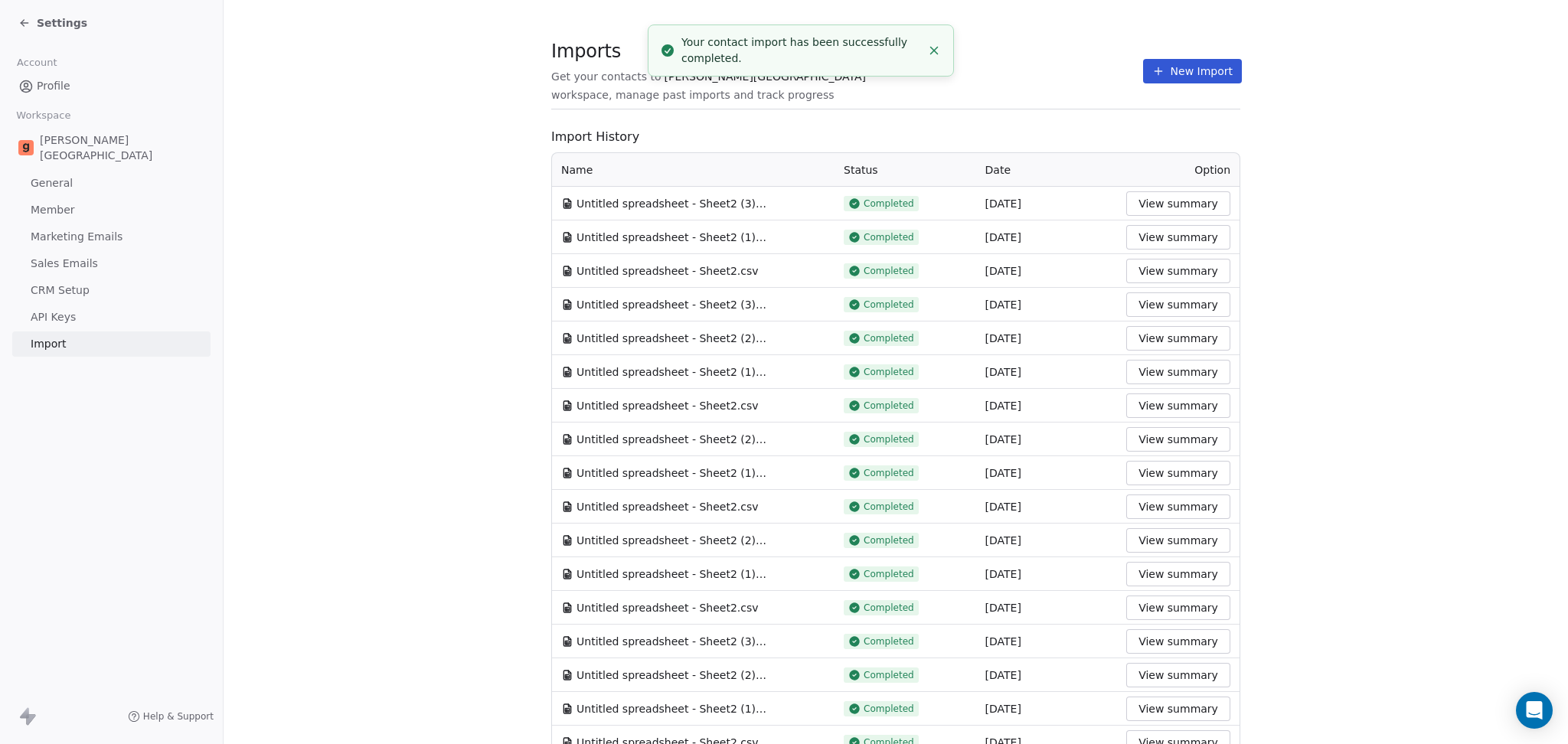
click at [1152, 73] on icon at bounding box center [1158, 71] width 12 height 12
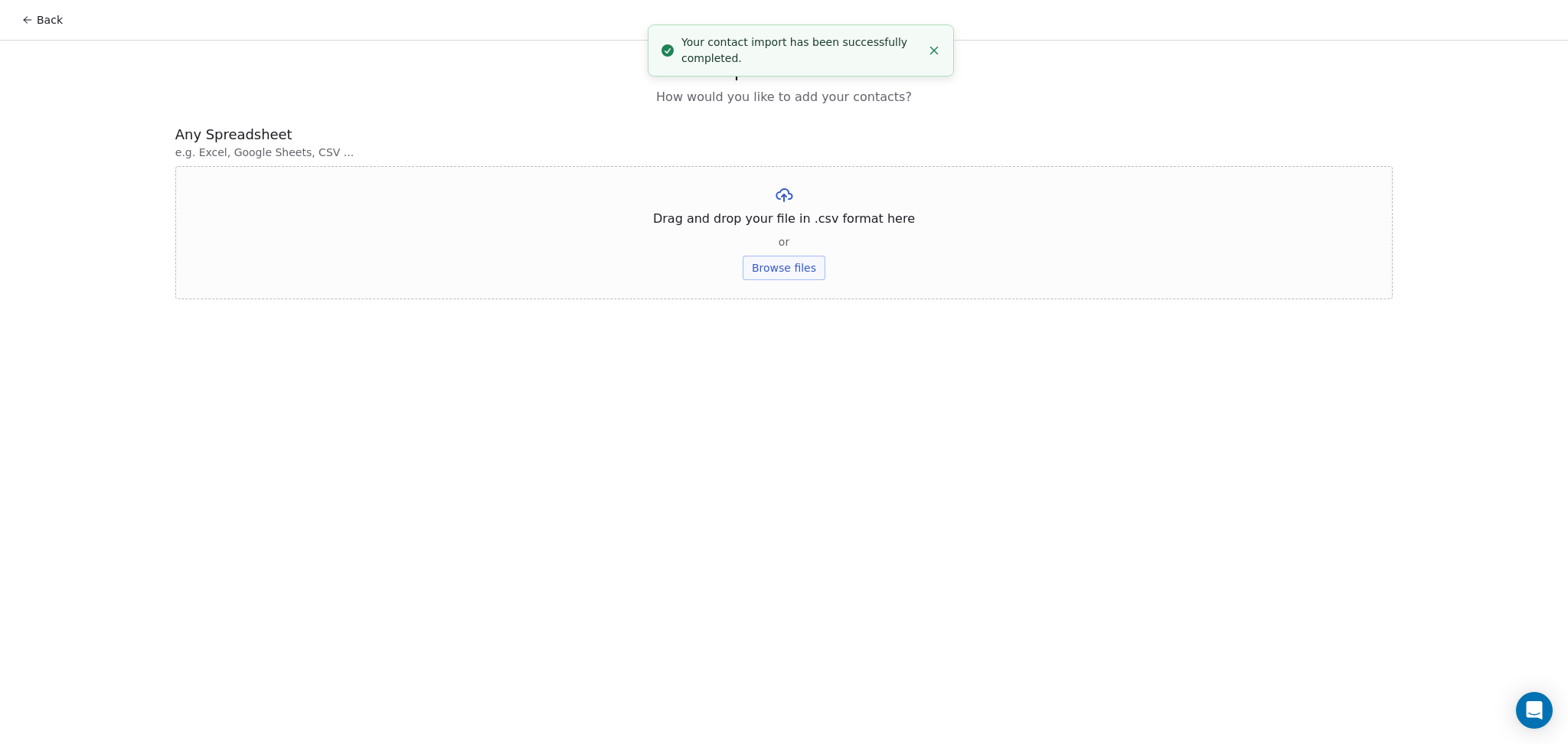
click at [757, 273] on button "Browse files" at bounding box center [784, 268] width 83 height 25
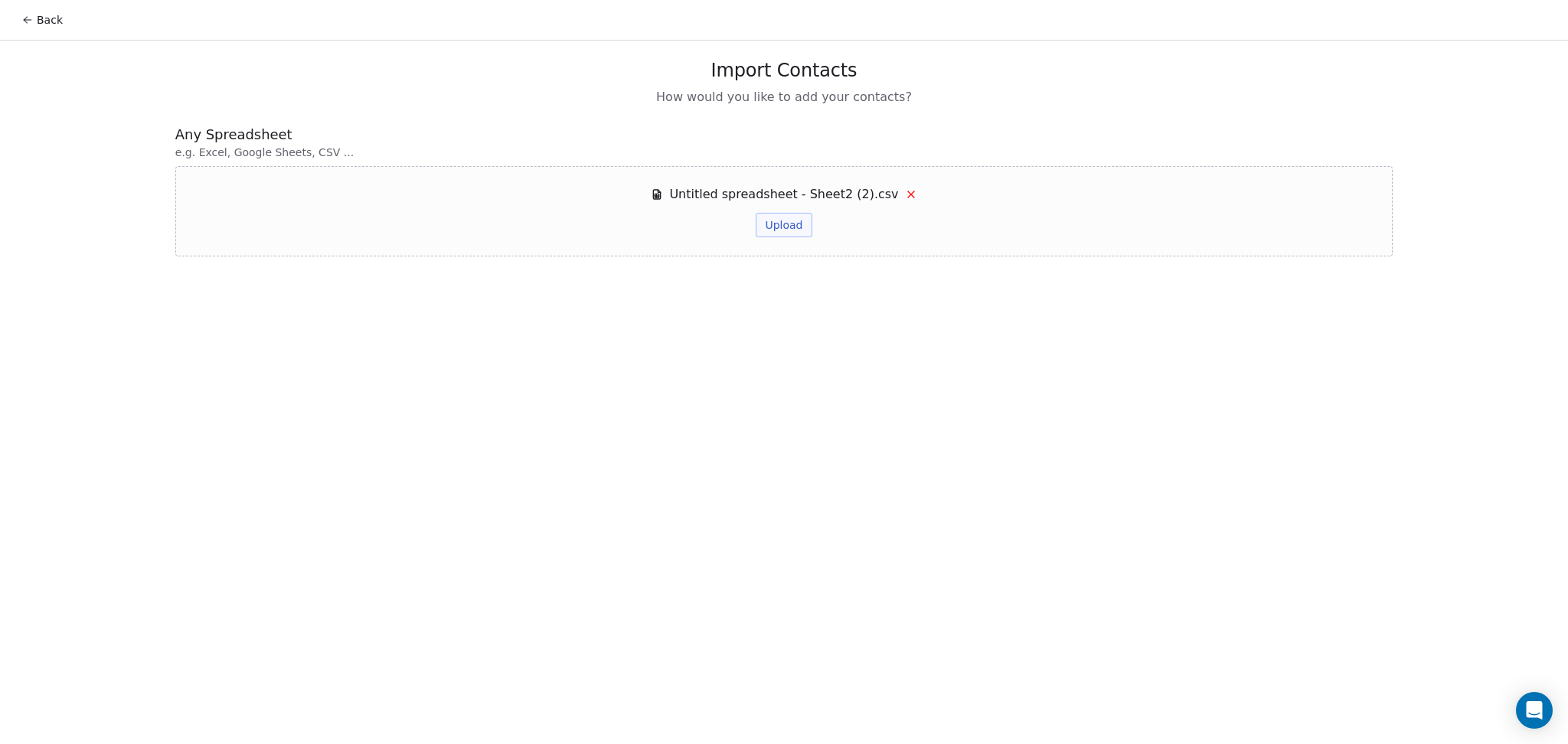
click at [779, 230] on button "Upload" at bounding box center [784, 225] width 56 height 25
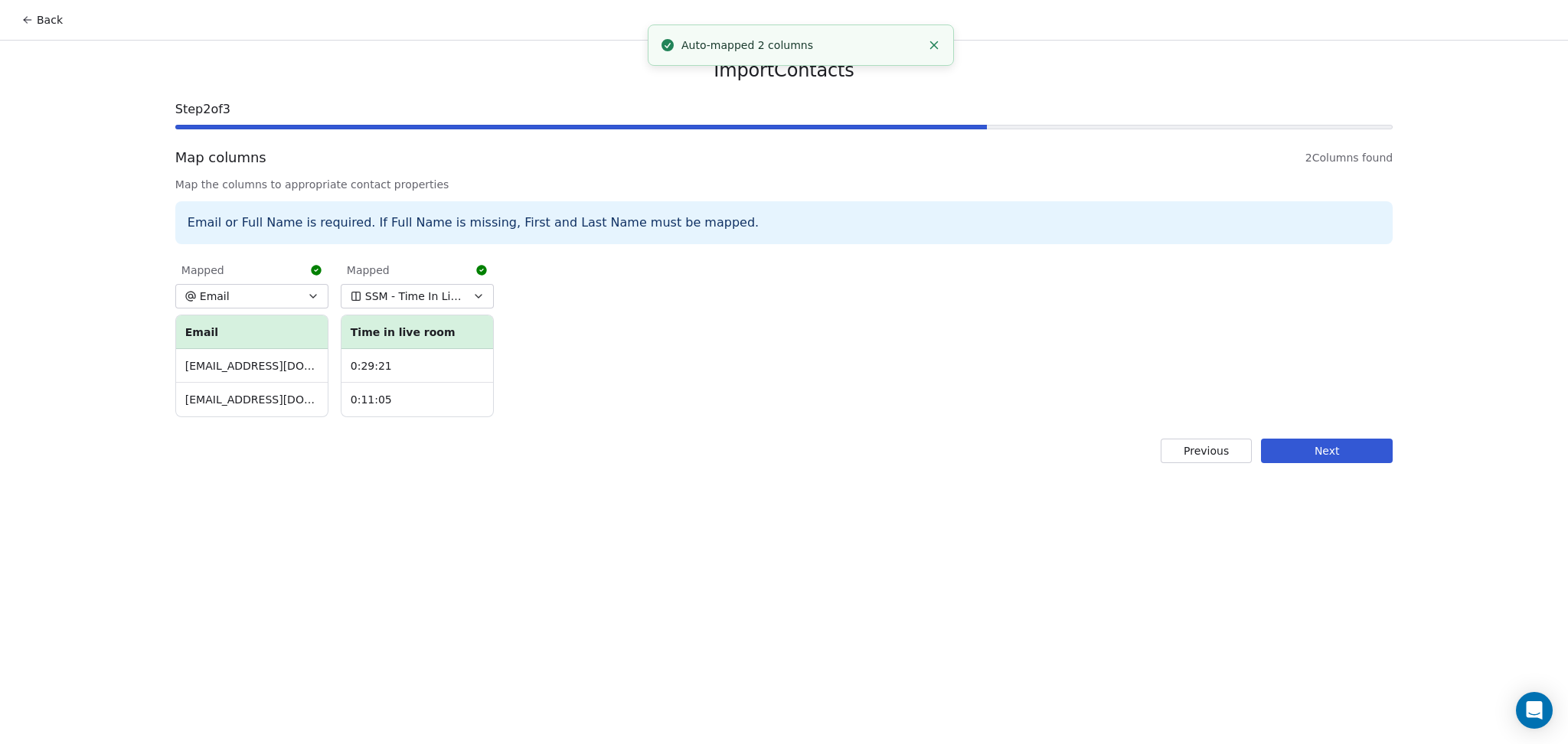
click at [1306, 460] on button "Next" at bounding box center [1327, 451] width 132 height 25
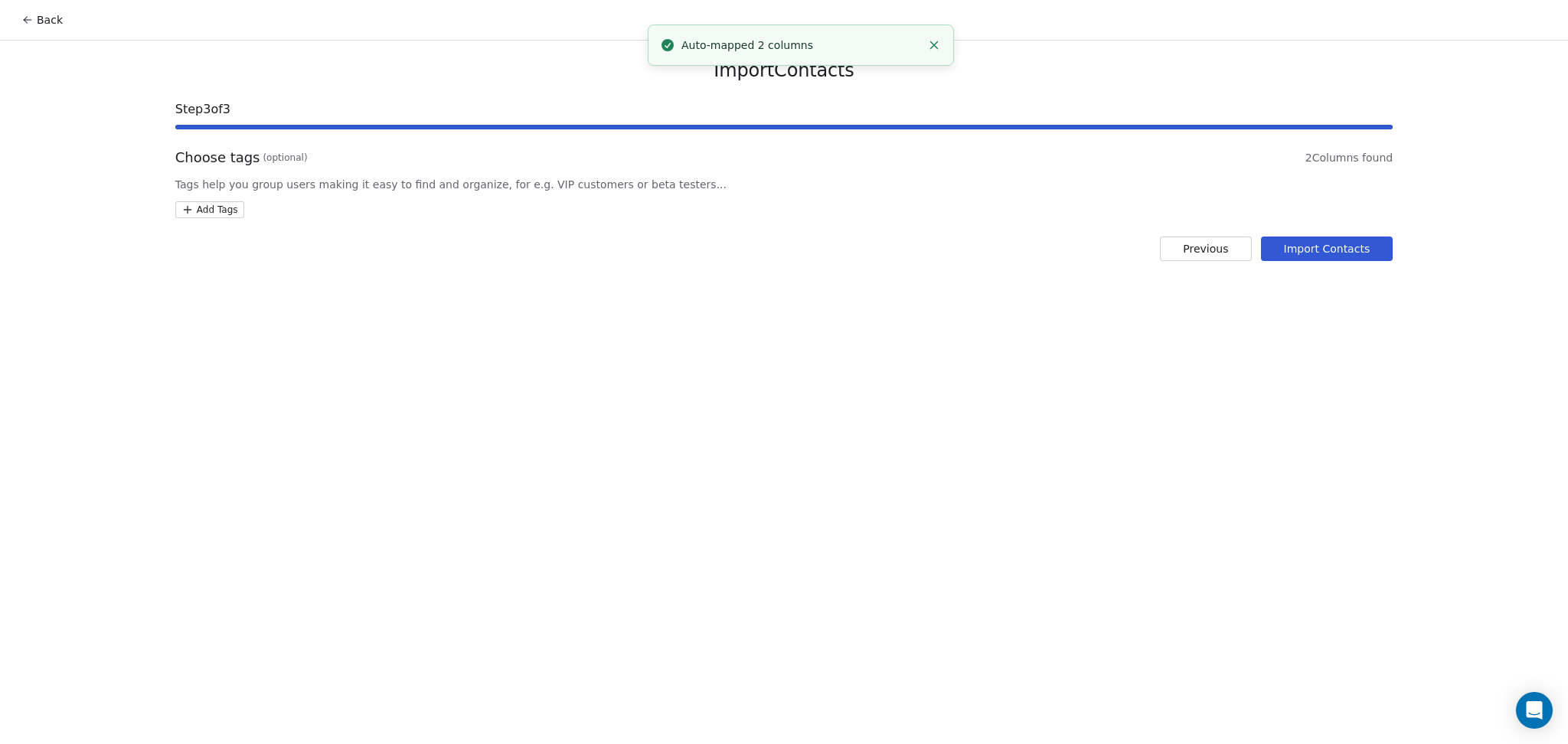
click at [208, 201] on html "Back Import Contacts Step 3 of 3 Choose tags (optional) 2 Columns found Tags he…" at bounding box center [784, 372] width 1568 height 744
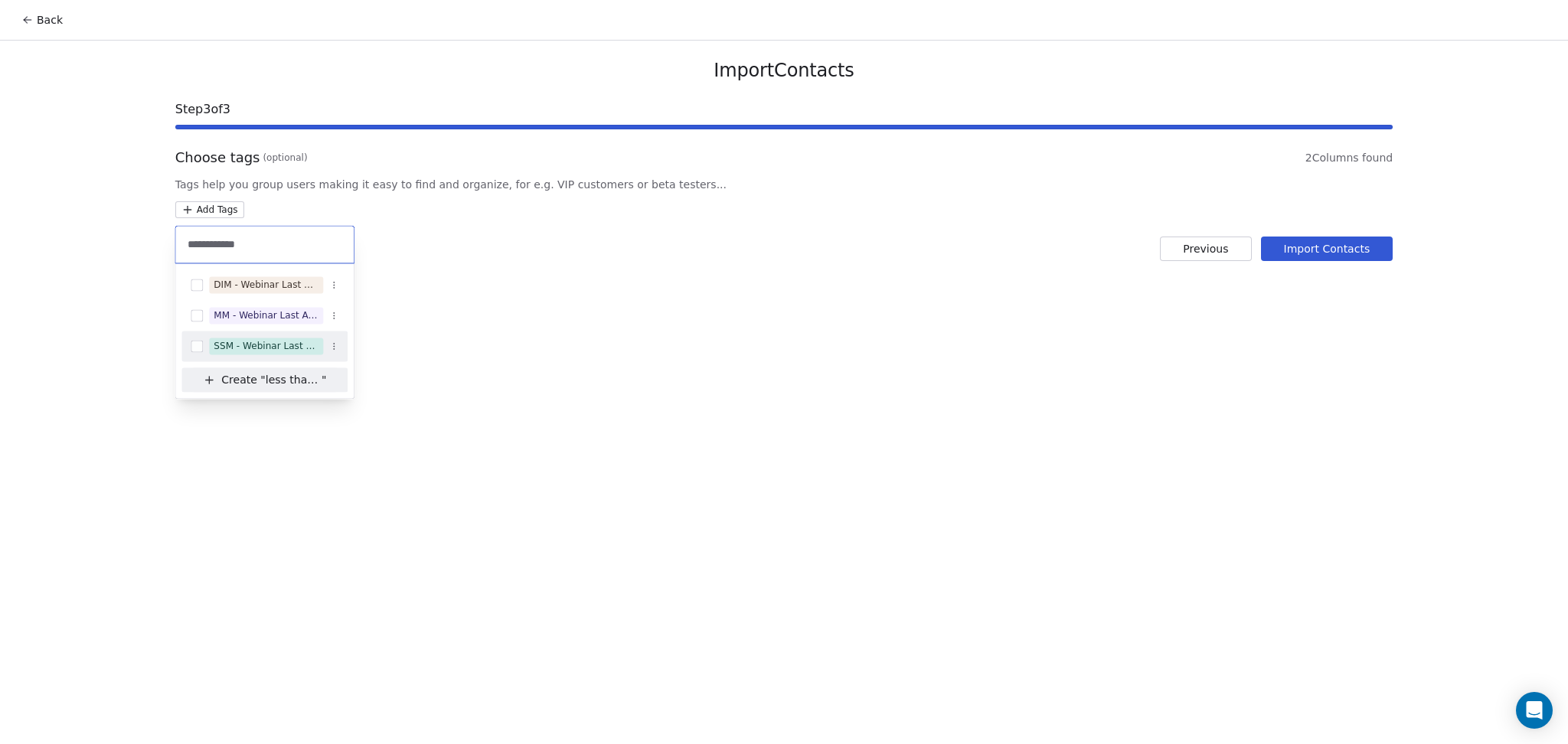
type input "**********"
click at [243, 344] on div "SSM - Webinar Last Attended (Less Than 30 mins)" at bounding box center [266, 346] width 105 height 14
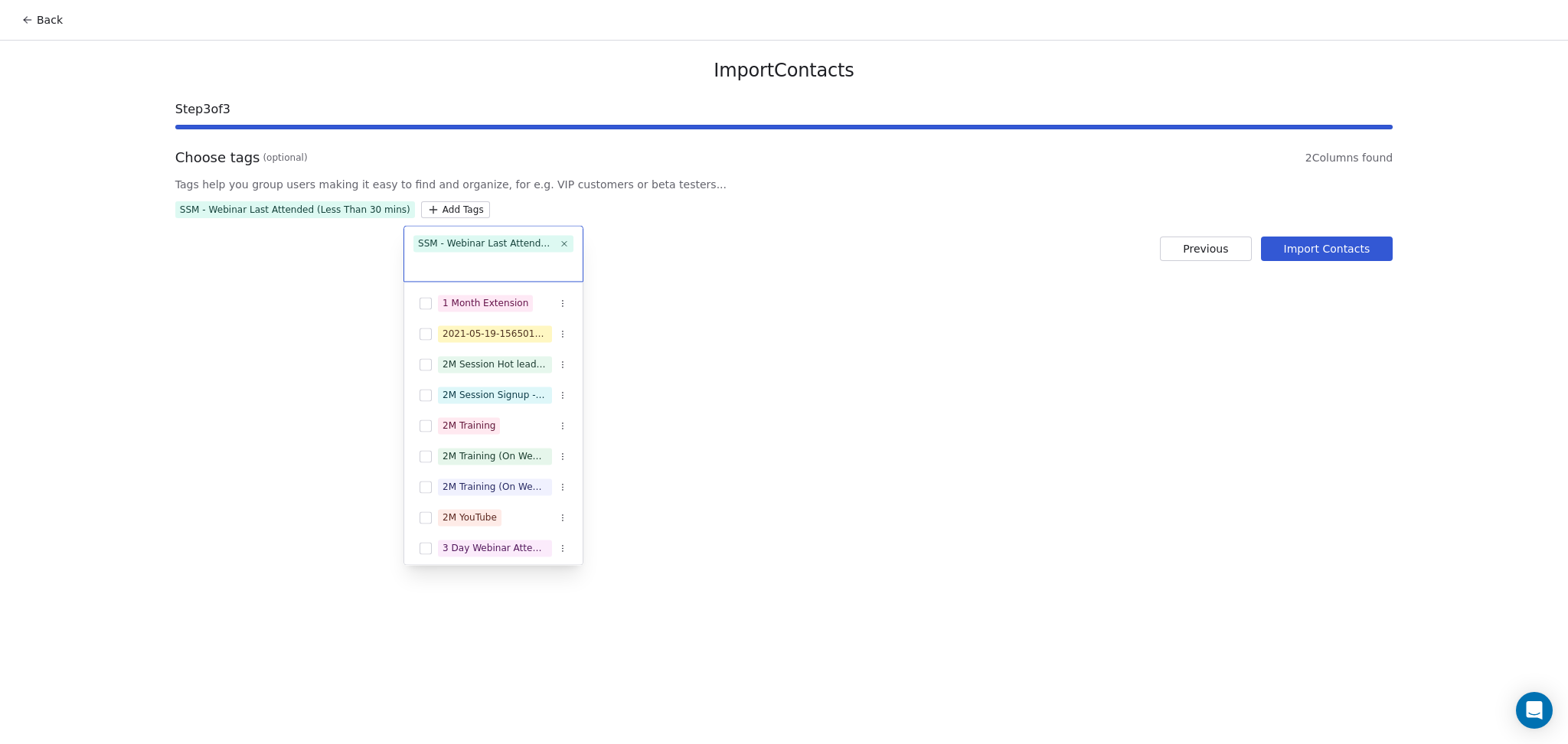
click at [638, 293] on html "Back Import Contacts Step 3 of 3 Choose tags (optional) 2 Columns found Tags he…" at bounding box center [784, 372] width 1568 height 744
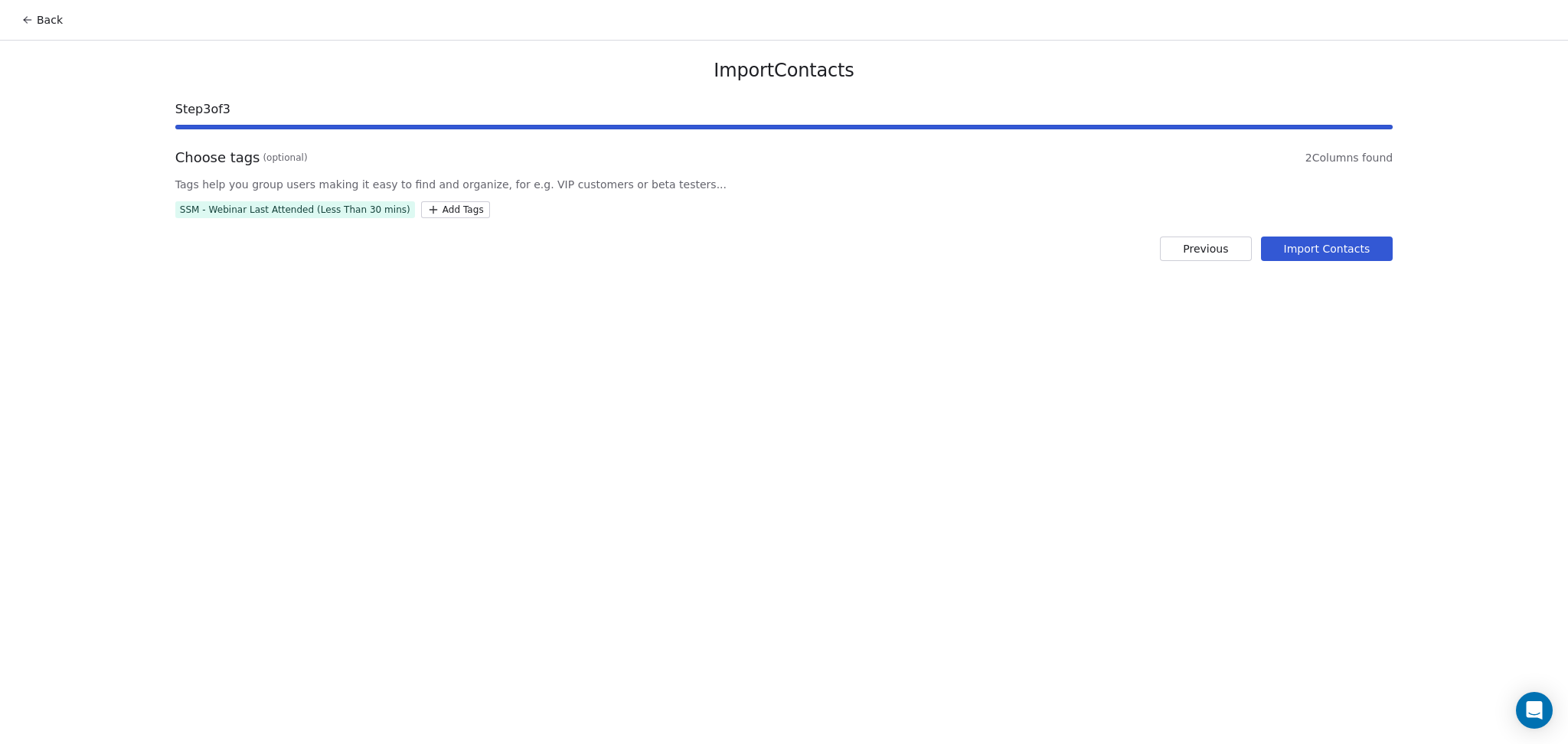
click at [1306, 239] on button "Import Contacts" at bounding box center [1327, 249] width 133 height 25
